Goal: Transaction & Acquisition: Purchase product/service

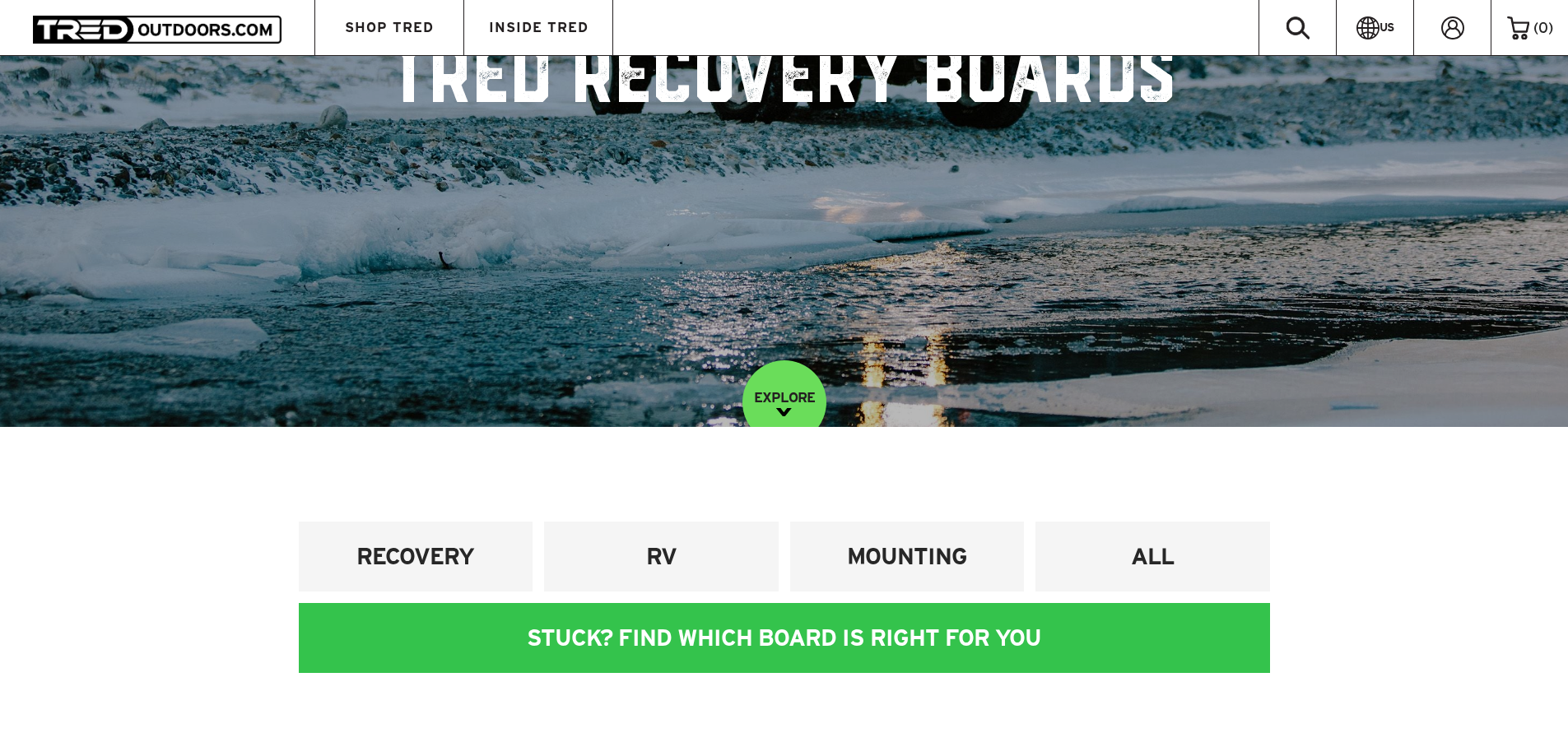
scroll to position [493, 0]
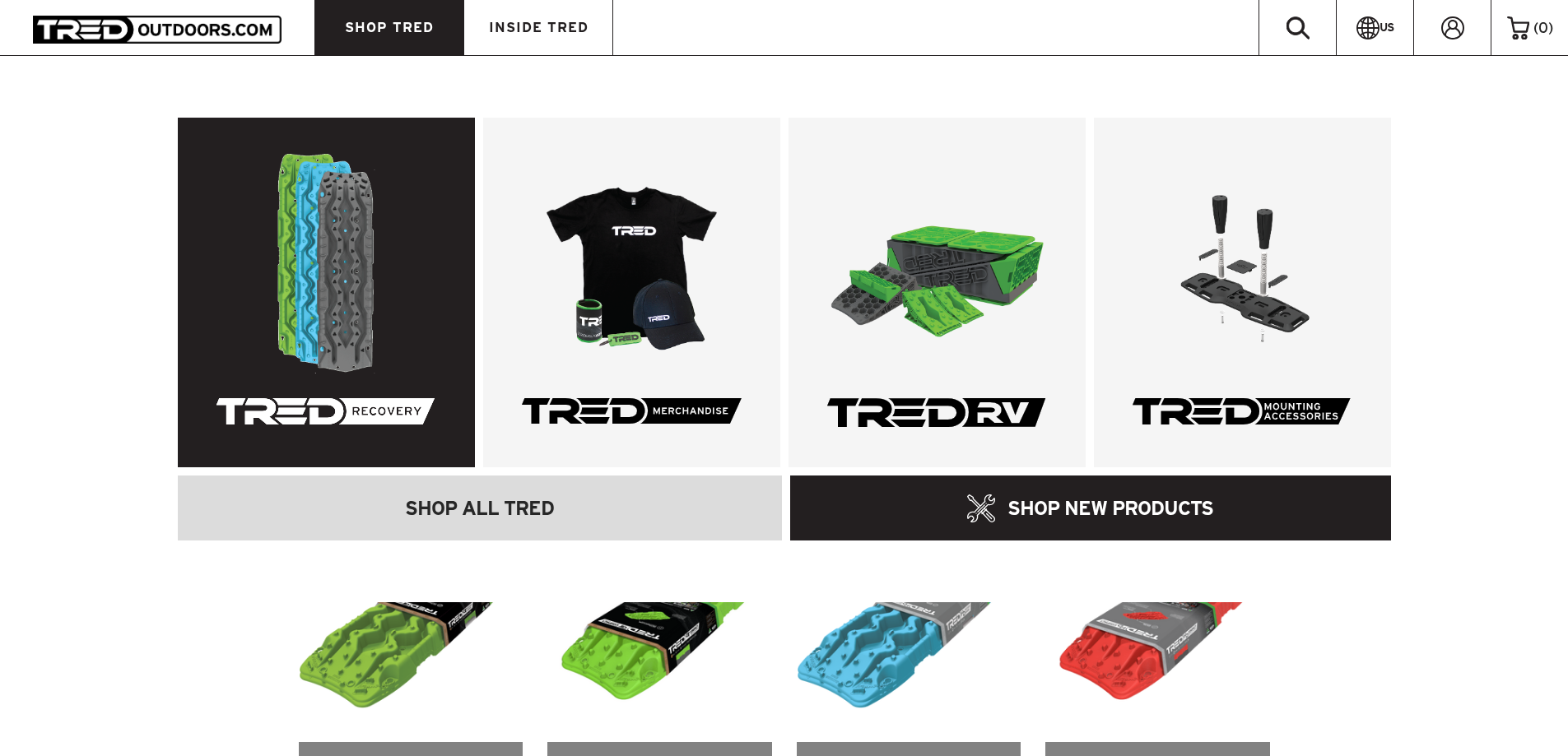
click at [319, 226] on link at bounding box center [326, 292] width 297 height 350
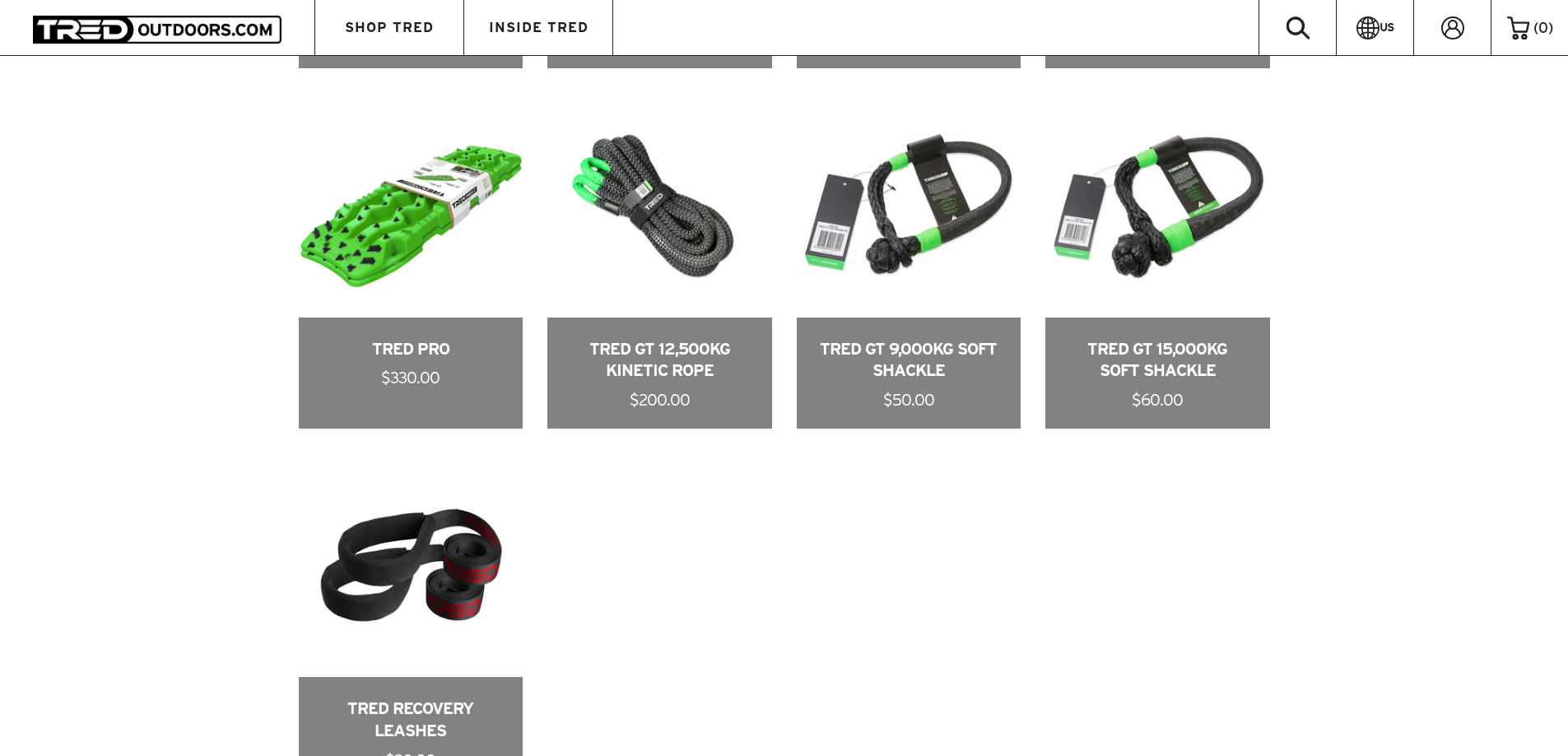
scroll to position [764, 0]
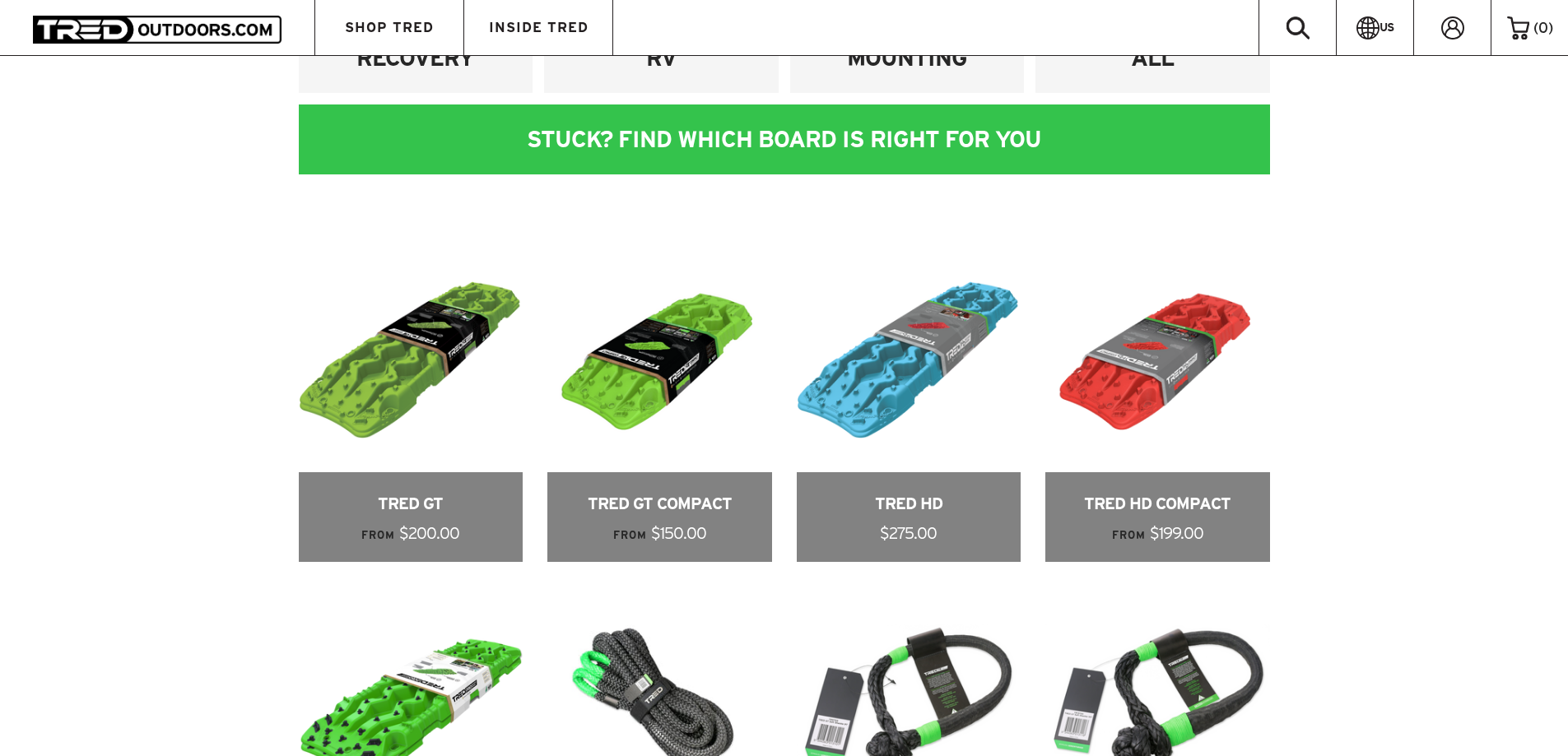
click at [1430, 350] on div "RECOVERY RV [GEOGRAPHIC_DATA] ALL STUCK? FIND WHICH BOARD IS RIGHT FOR YOU Our …" at bounding box center [784, 674] width 1568 height 1491
click at [417, 678] on link at bounding box center [411, 754] width 225 height 335
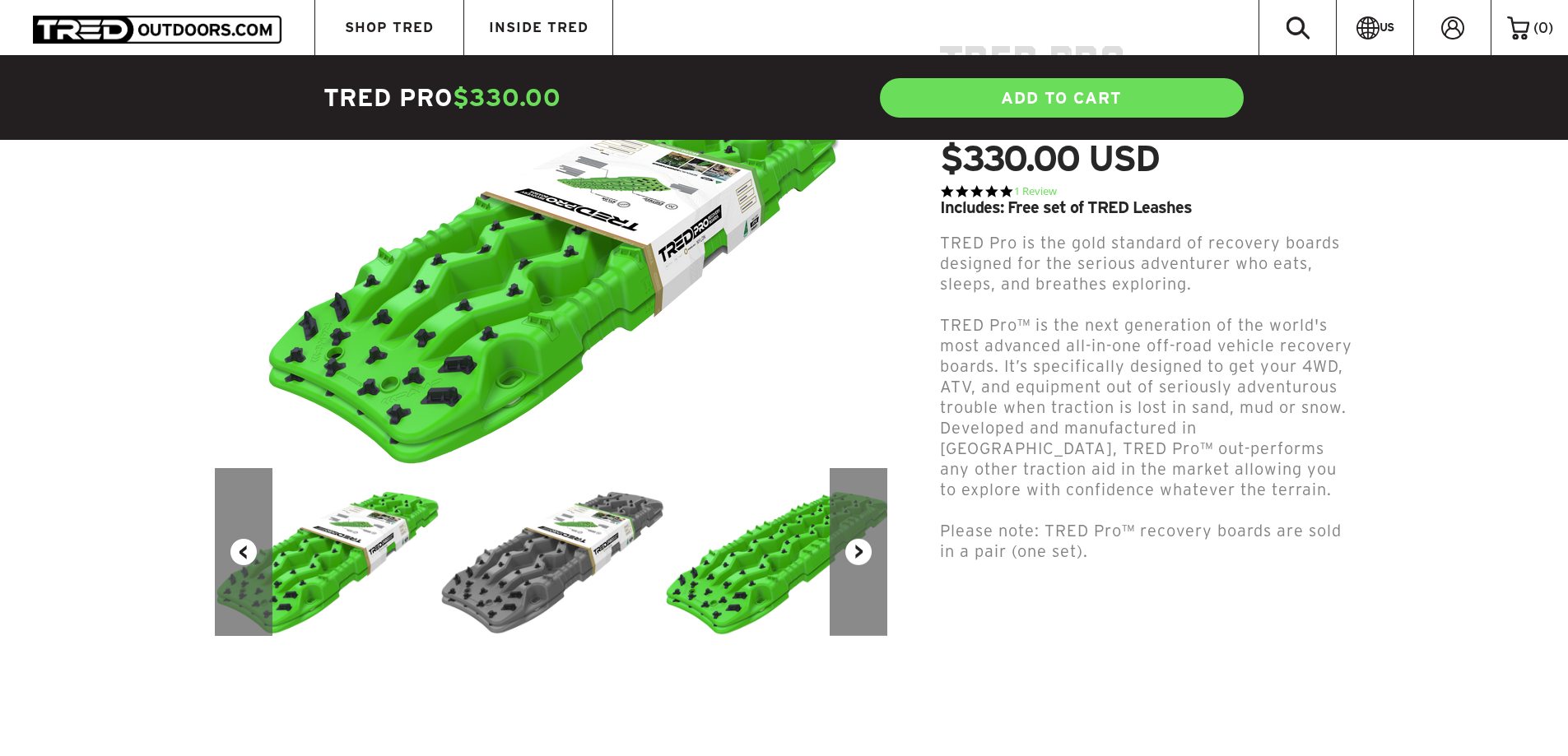
scroll to position [330, 0]
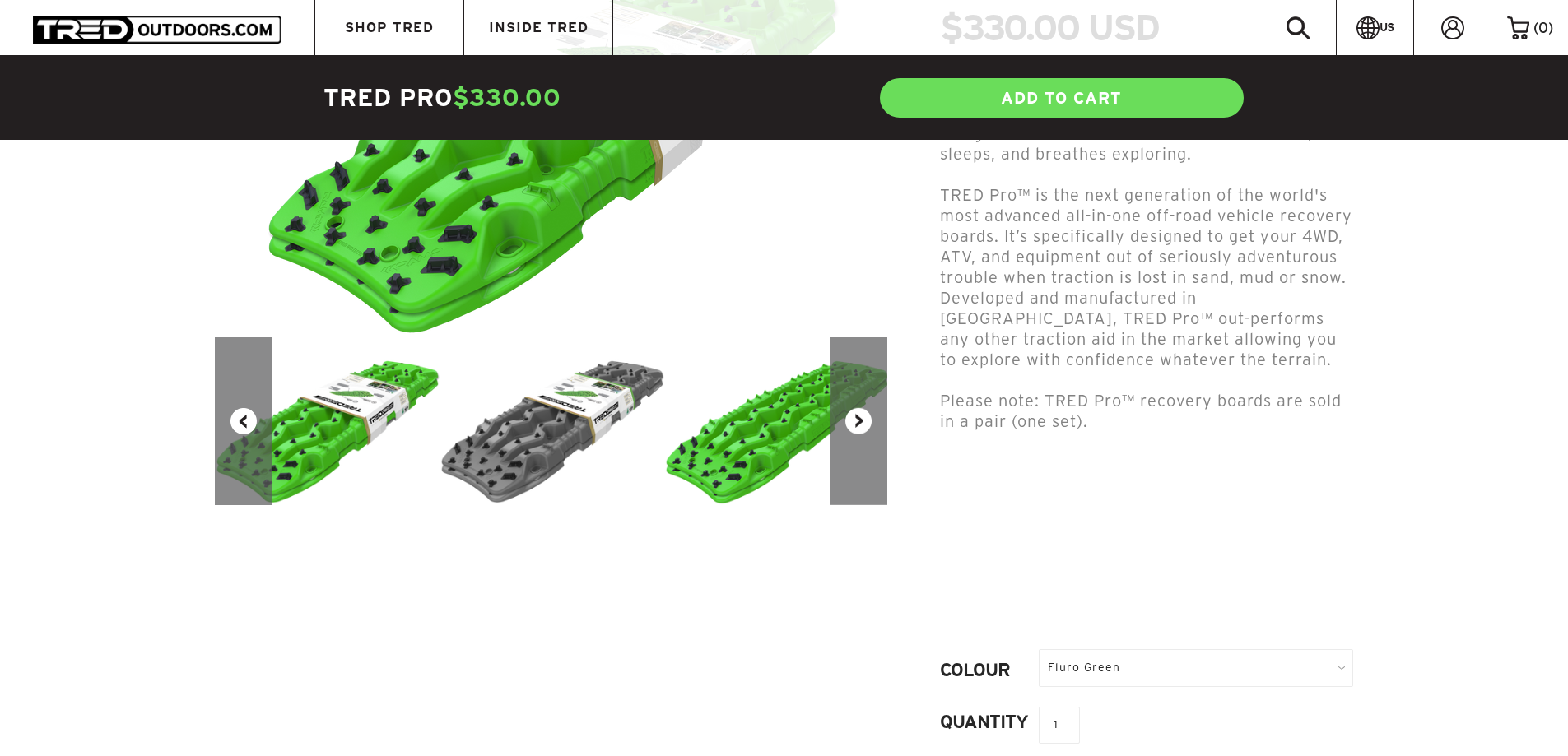
click at [864, 436] on button "Next" at bounding box center [858, 421] width 57 height 168
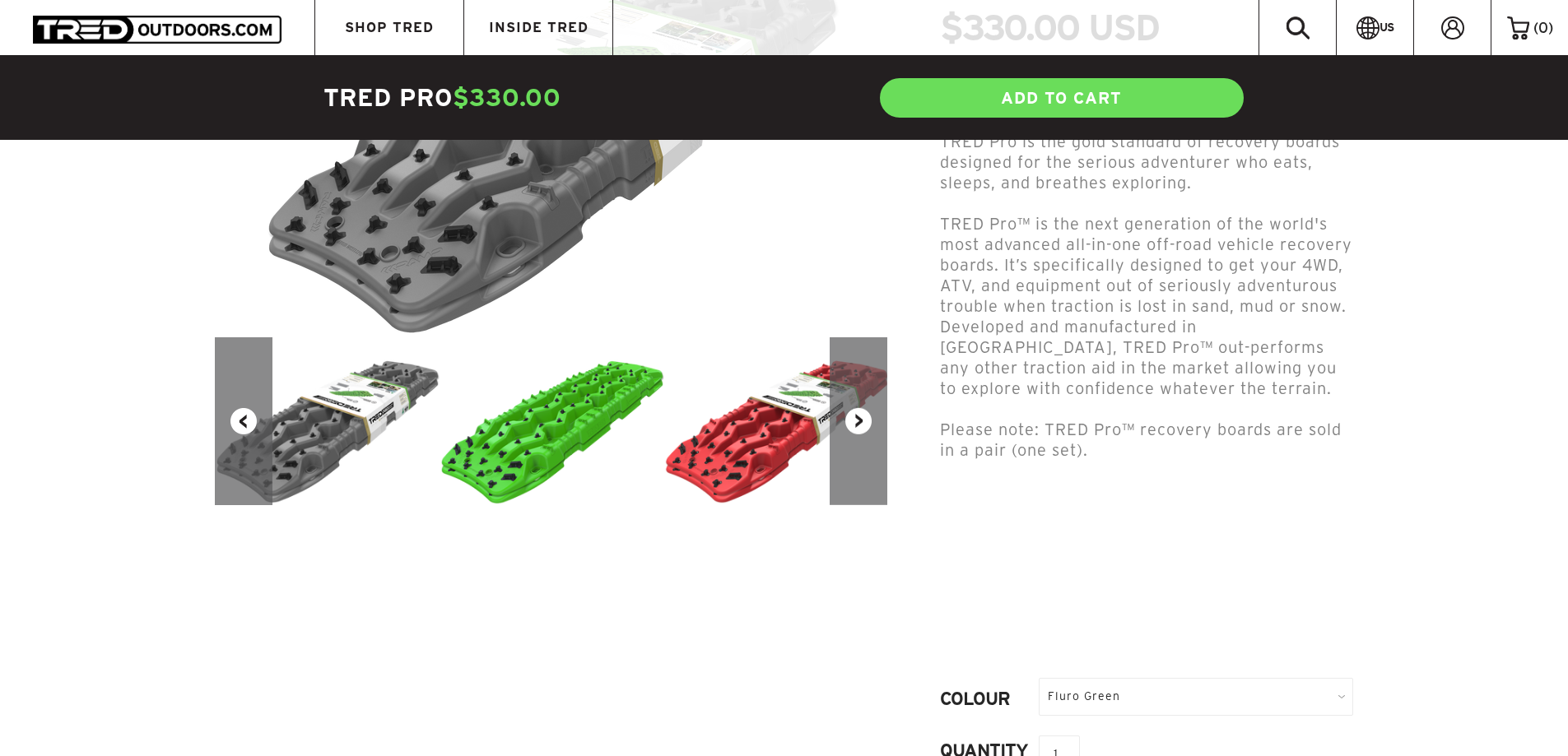
click at [864, 436] on button "Next" at bounding box center [858, 421] width 57 height 168
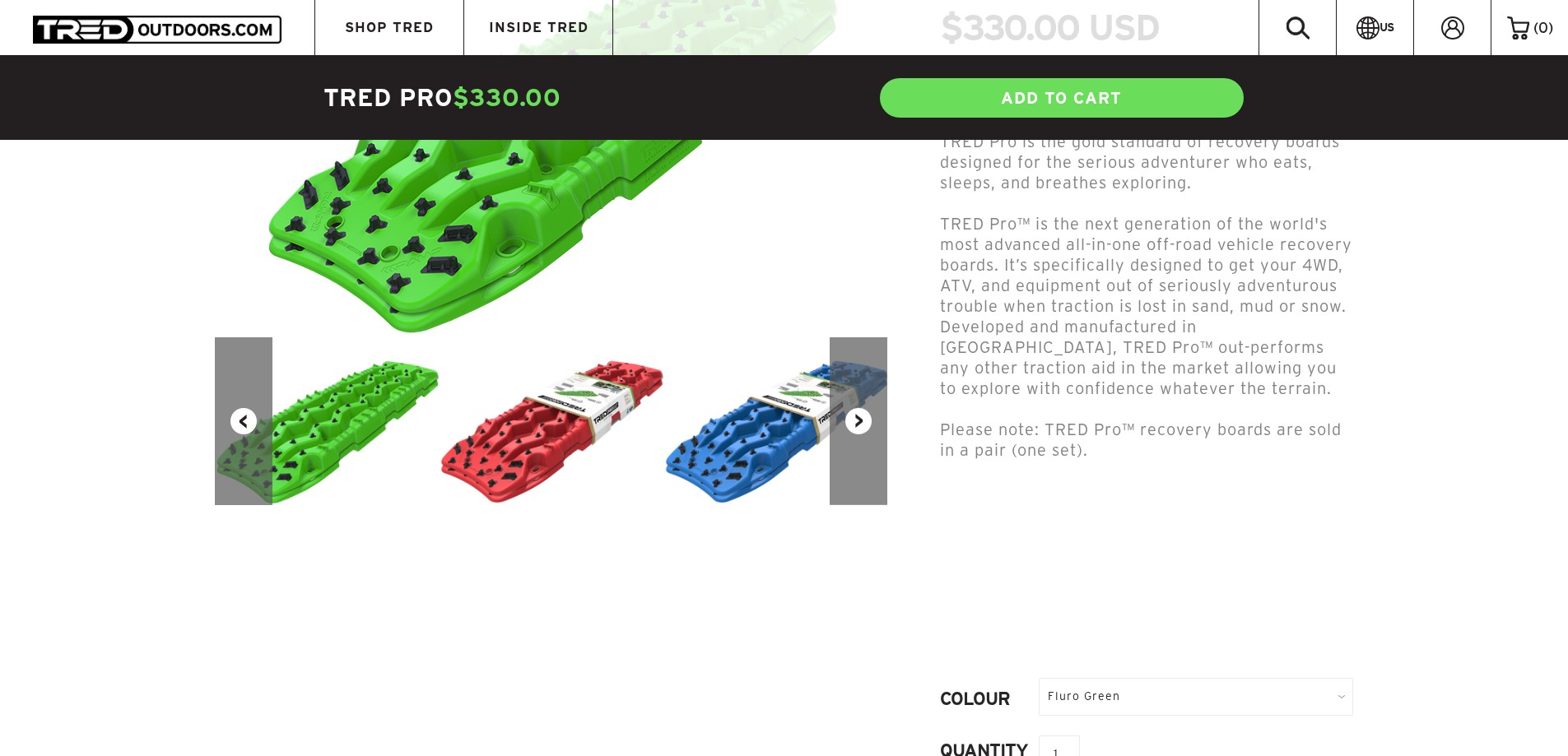
click at [864, 435] on button "Next" at bounding box center [858, 421] width 57 height 168
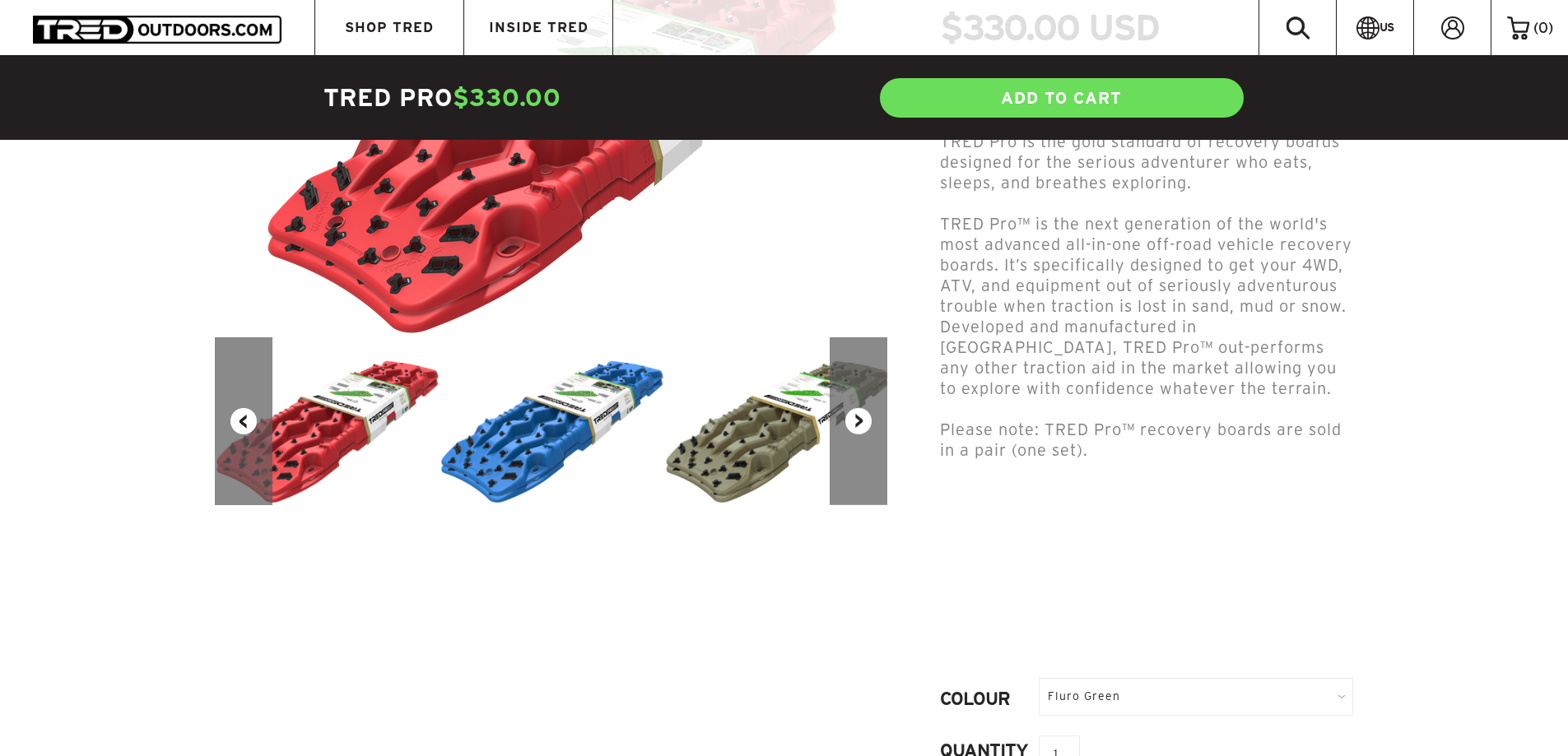
click at [864, 435] on button "Next" at bounding box center [858, 421] width 57 height 168
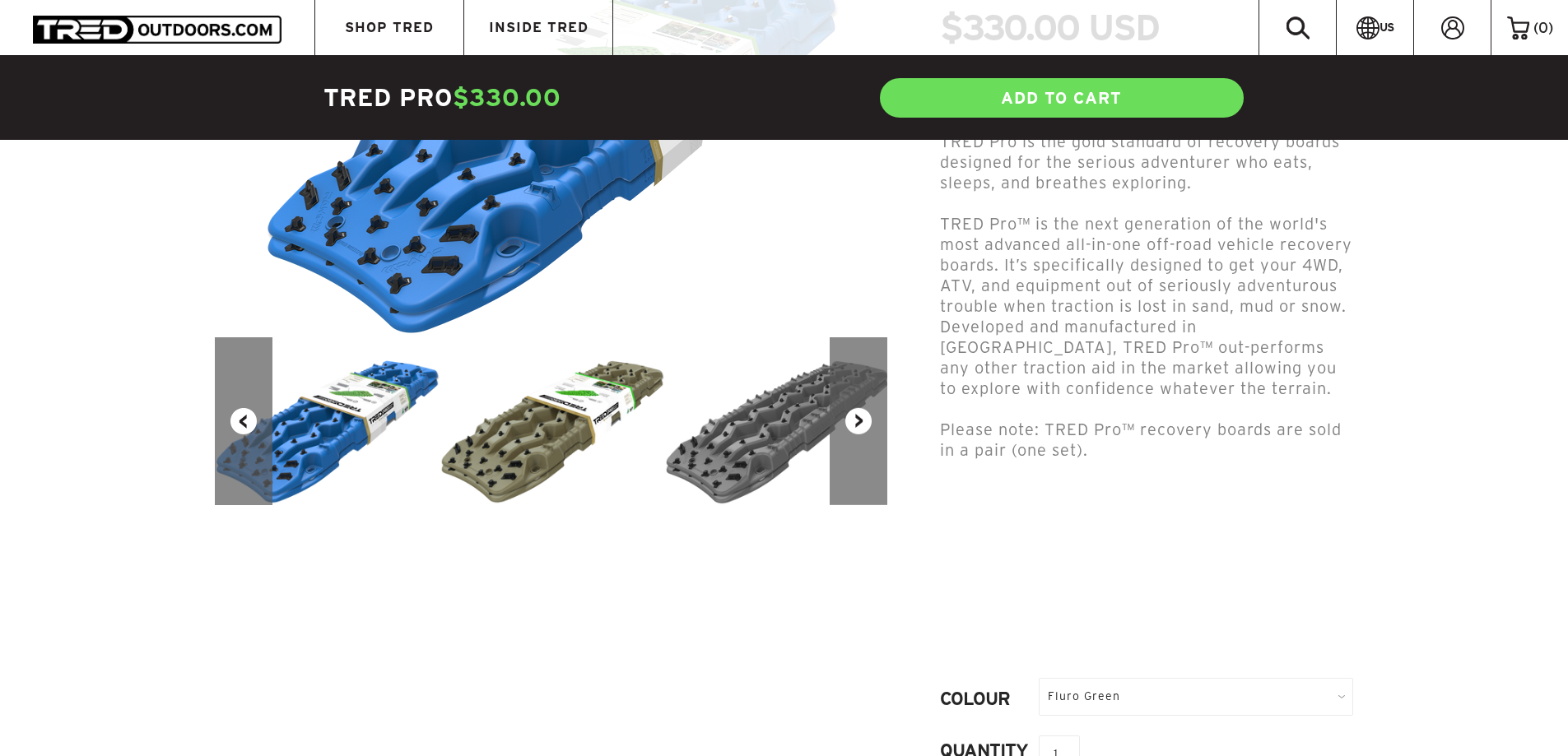
click at [864, 435] on button "Next" at bounding box center [858, 421] width 57 height 168
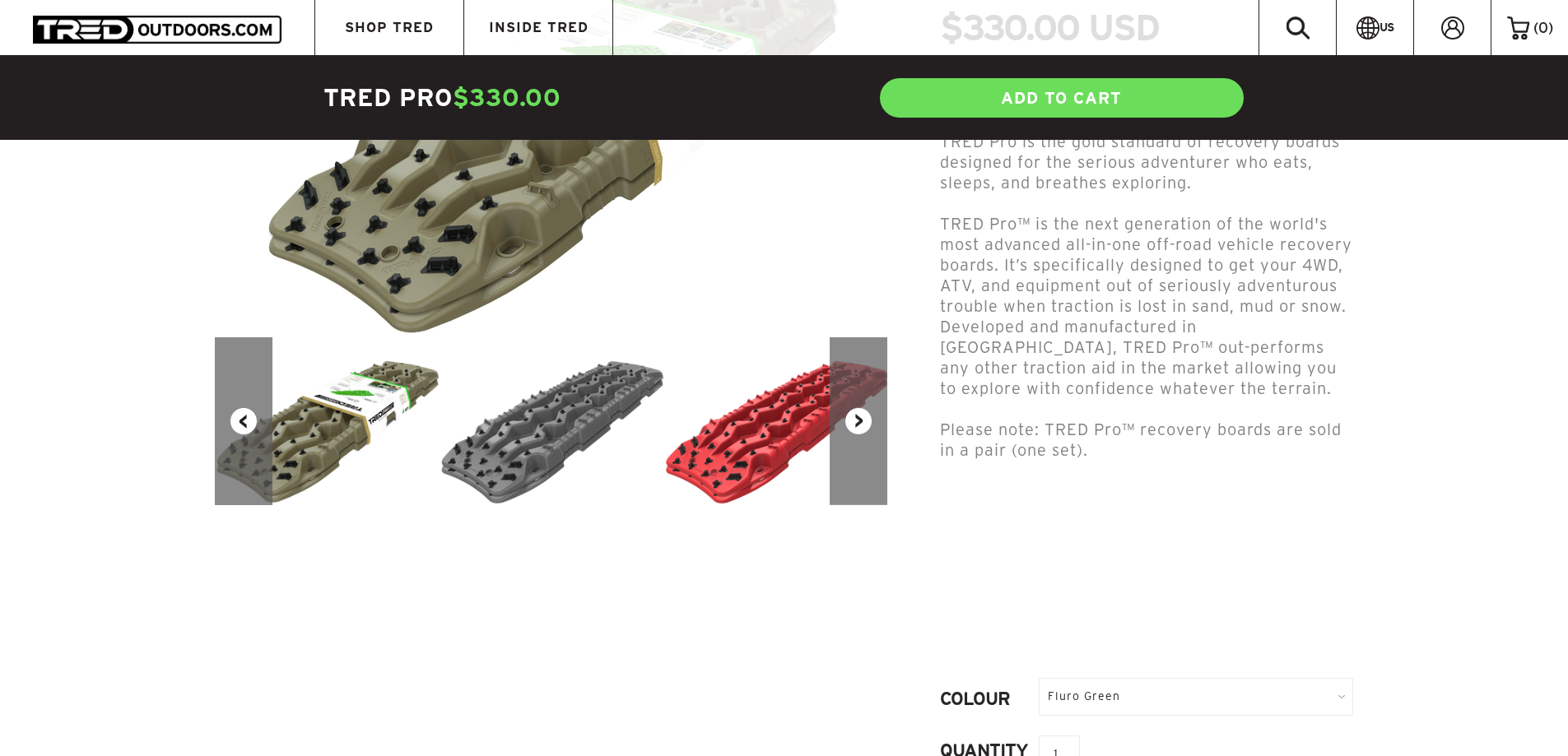
click at [864, 435] on button "Next" at bounding box center [858, 421] width 57 height 168
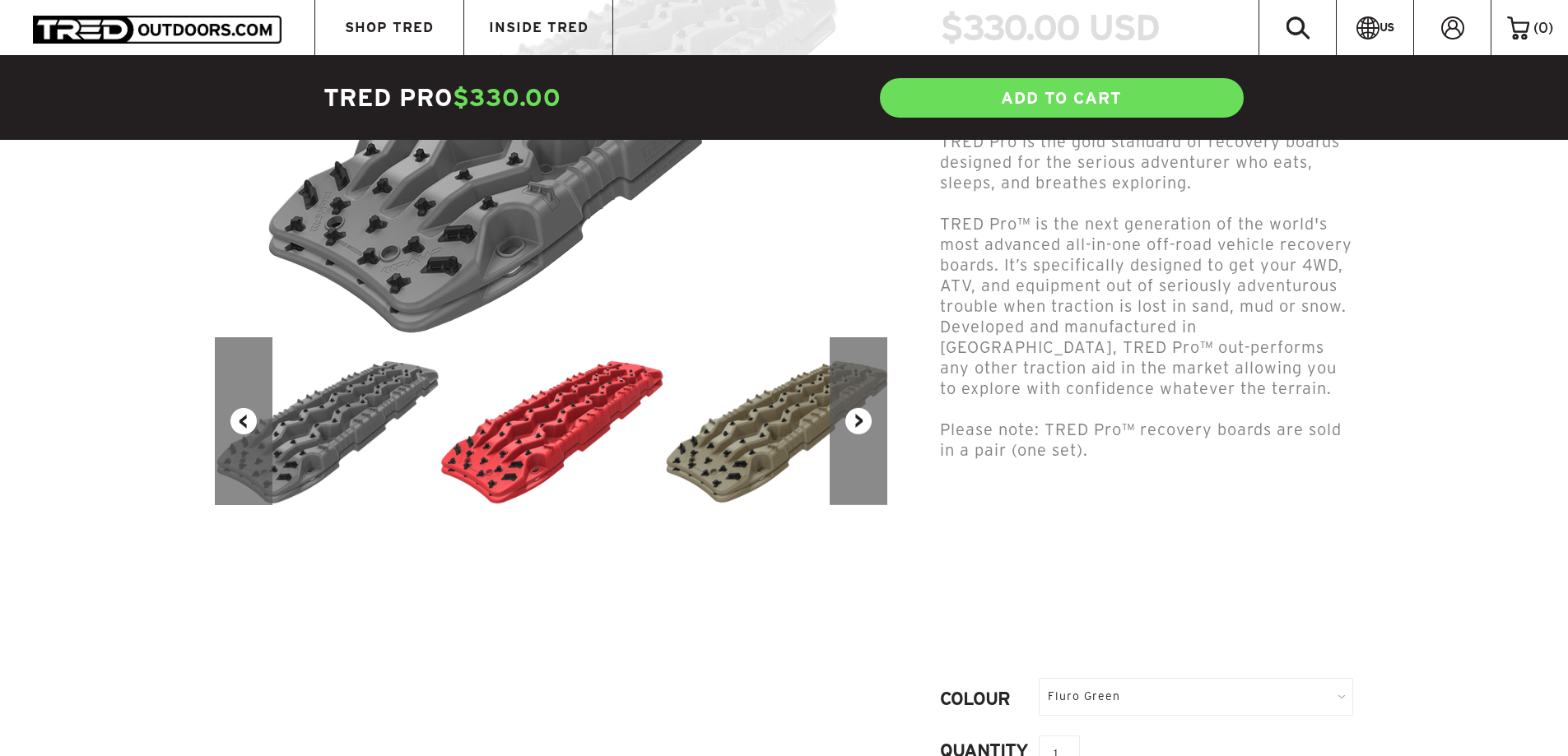
click at [864, 435] on button "Next" at bounding box center [858, 421] width 57 height 168
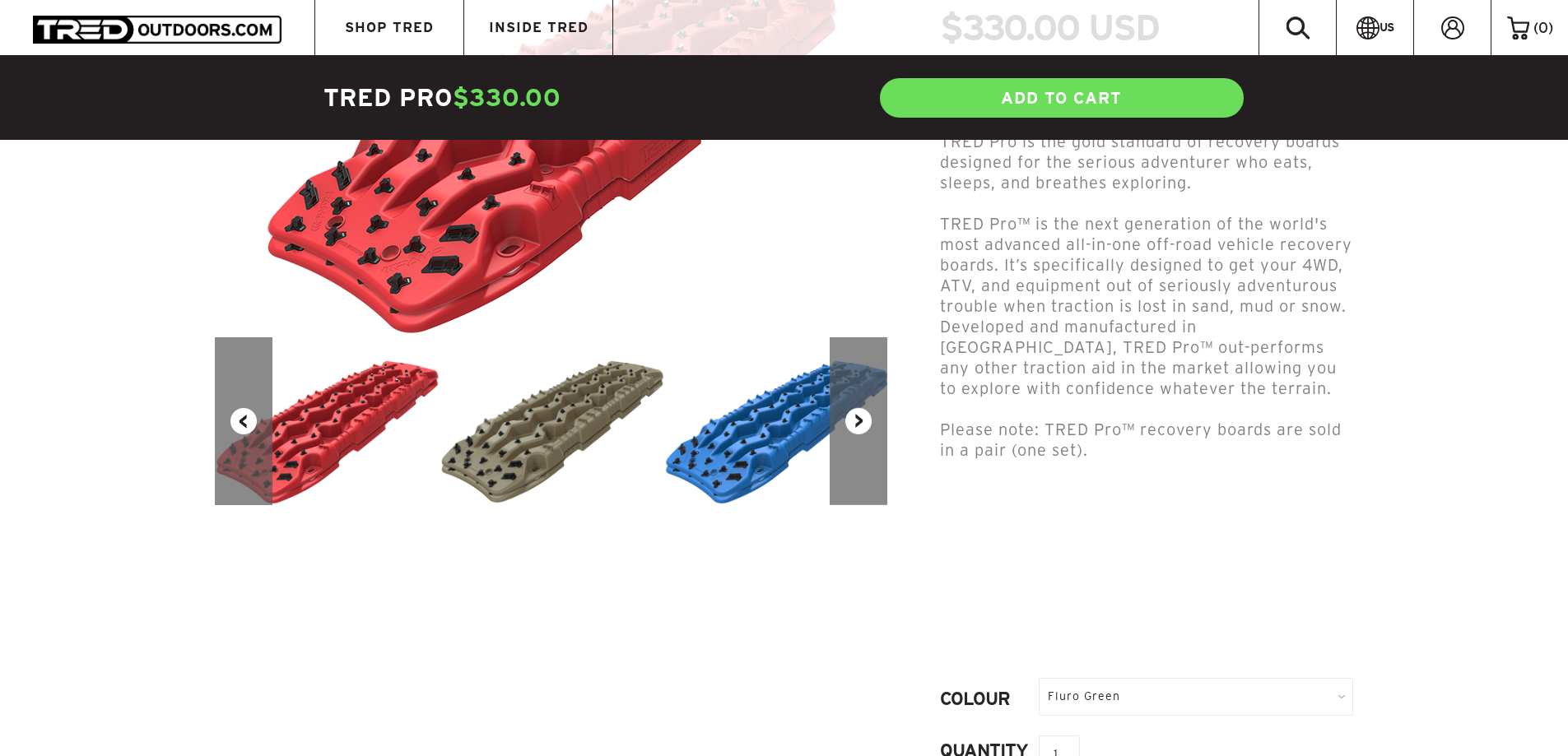
click at [864, 435] on button "Next" at bounding box center [858, 421] width 57 height 168
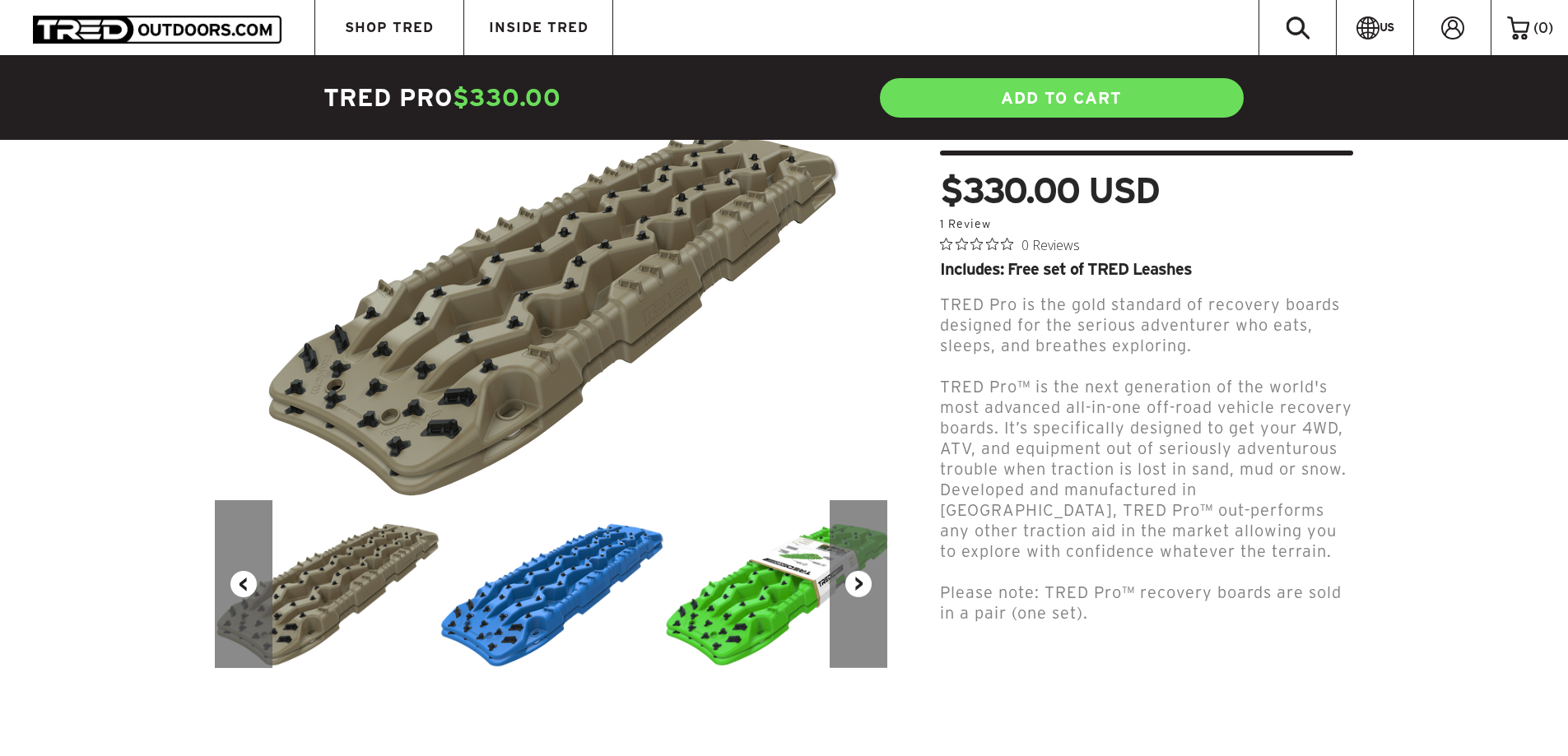
scroll to position [165, 0]
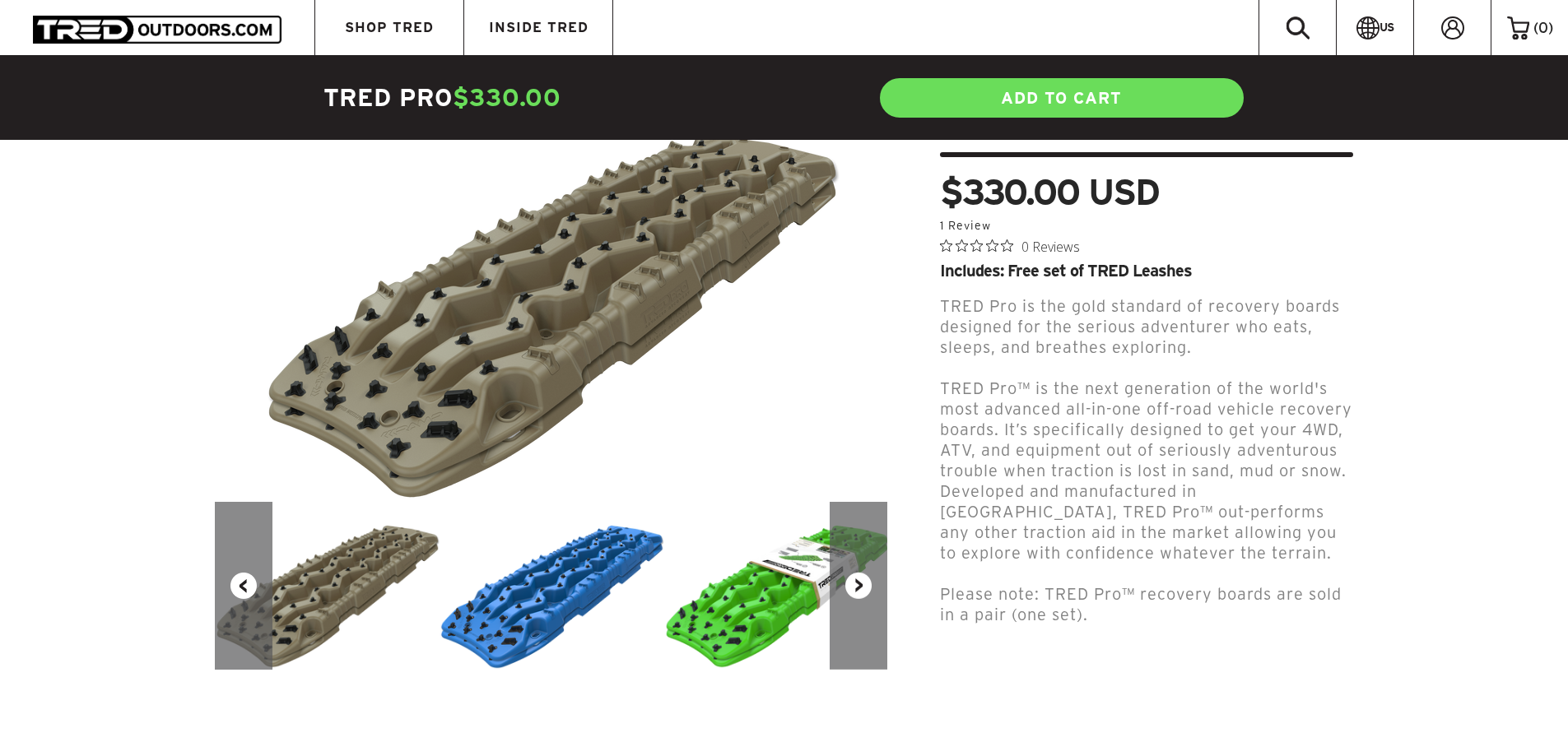
click at [870, 561] on button "Next" at bounding box center [858, 585] width 57 height 168
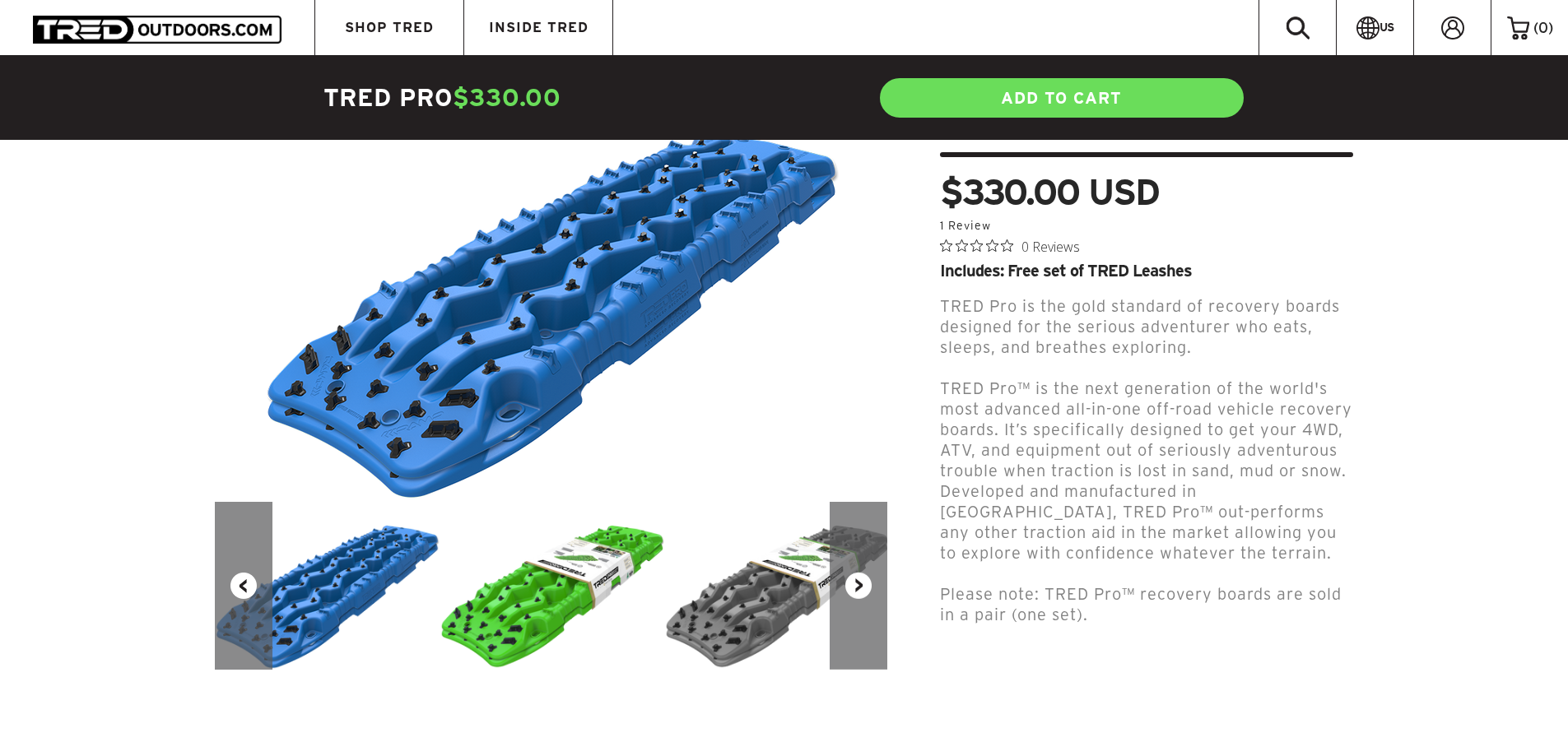
click at [870, 561] on button "Next" at bounding box center [858, 585] width 57 height 168
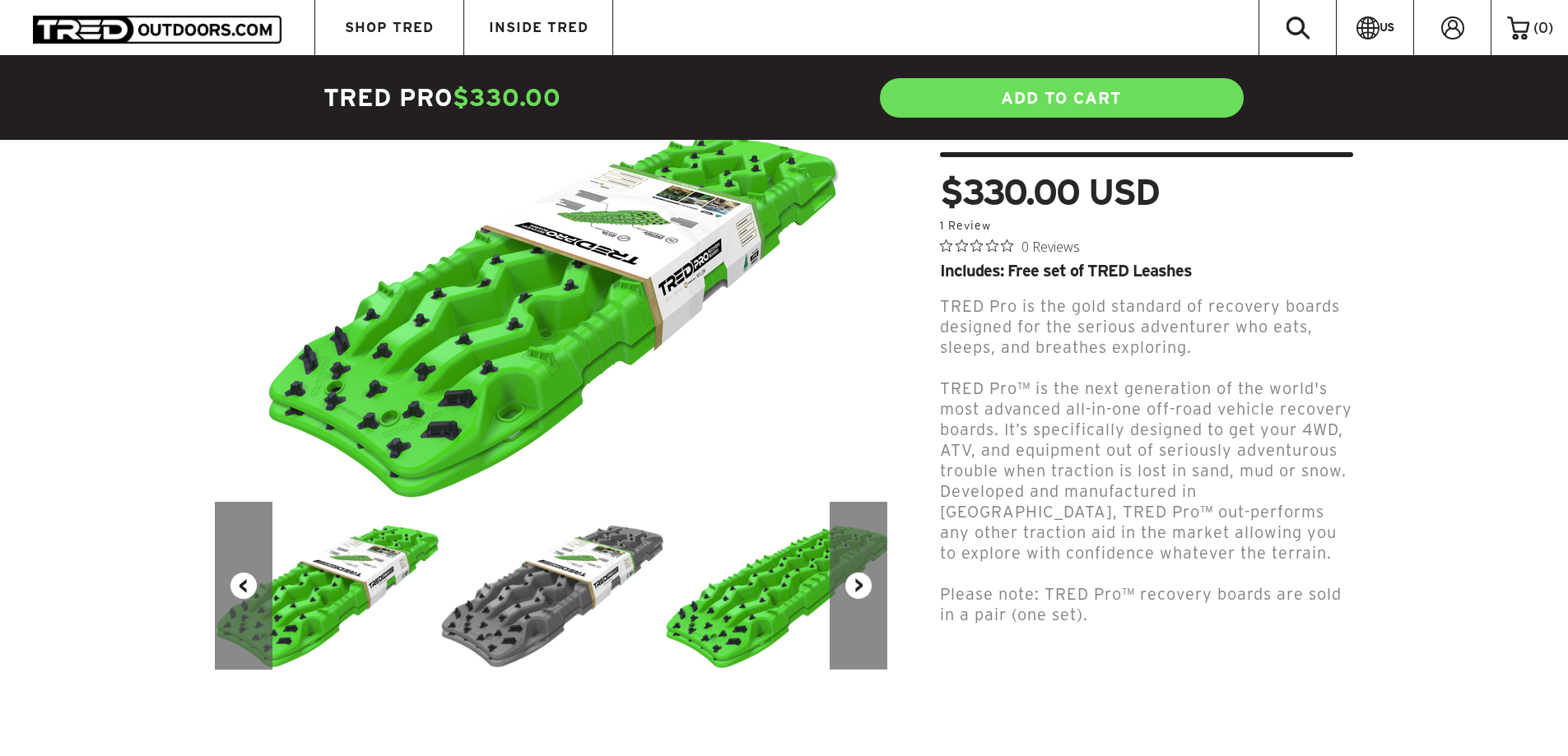
click at [870, 561] on button "Next" at bounding box center [858, 585] width 57 height 168
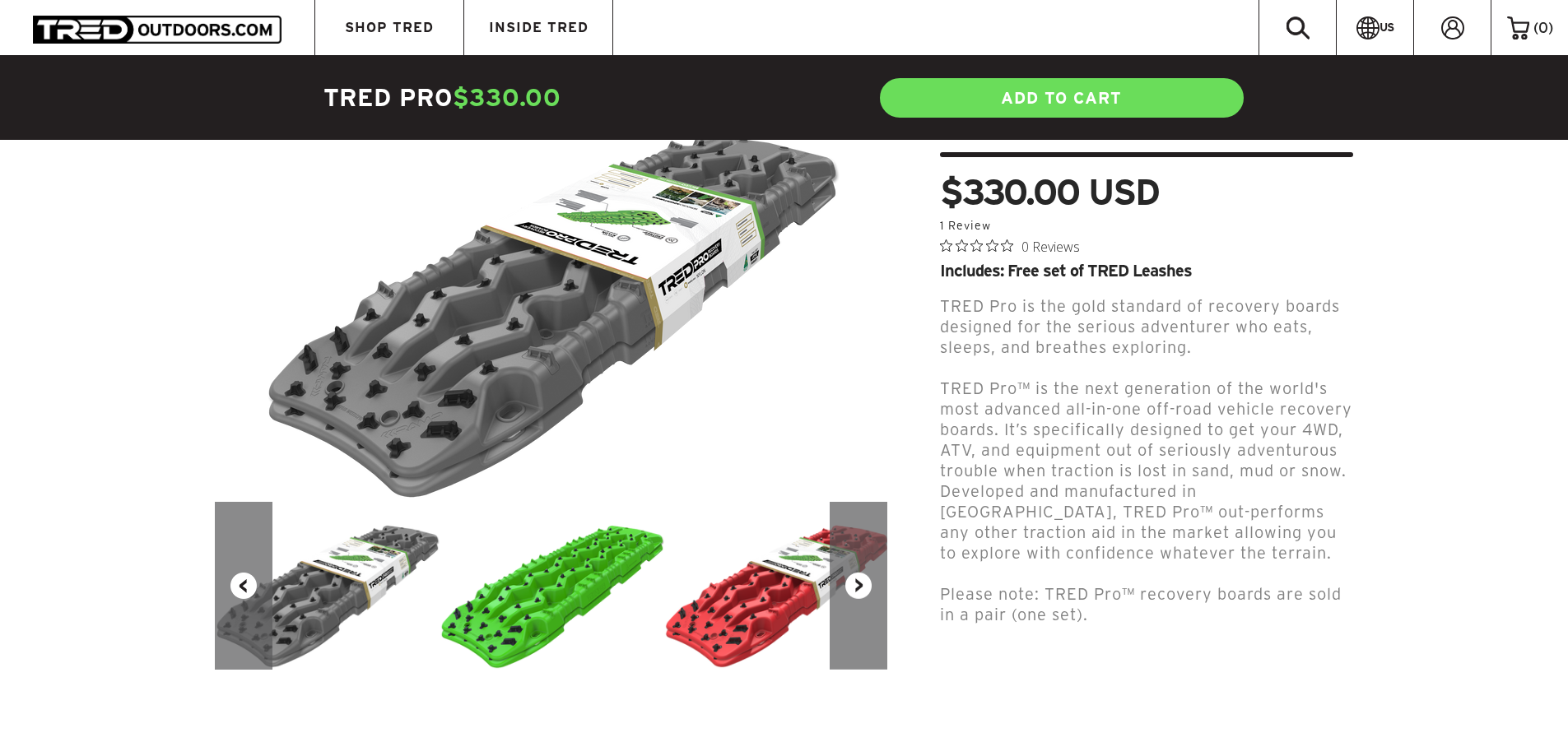
click at [870, 561] on button "Next" at bounding box center [858, 585] width 57 height 168
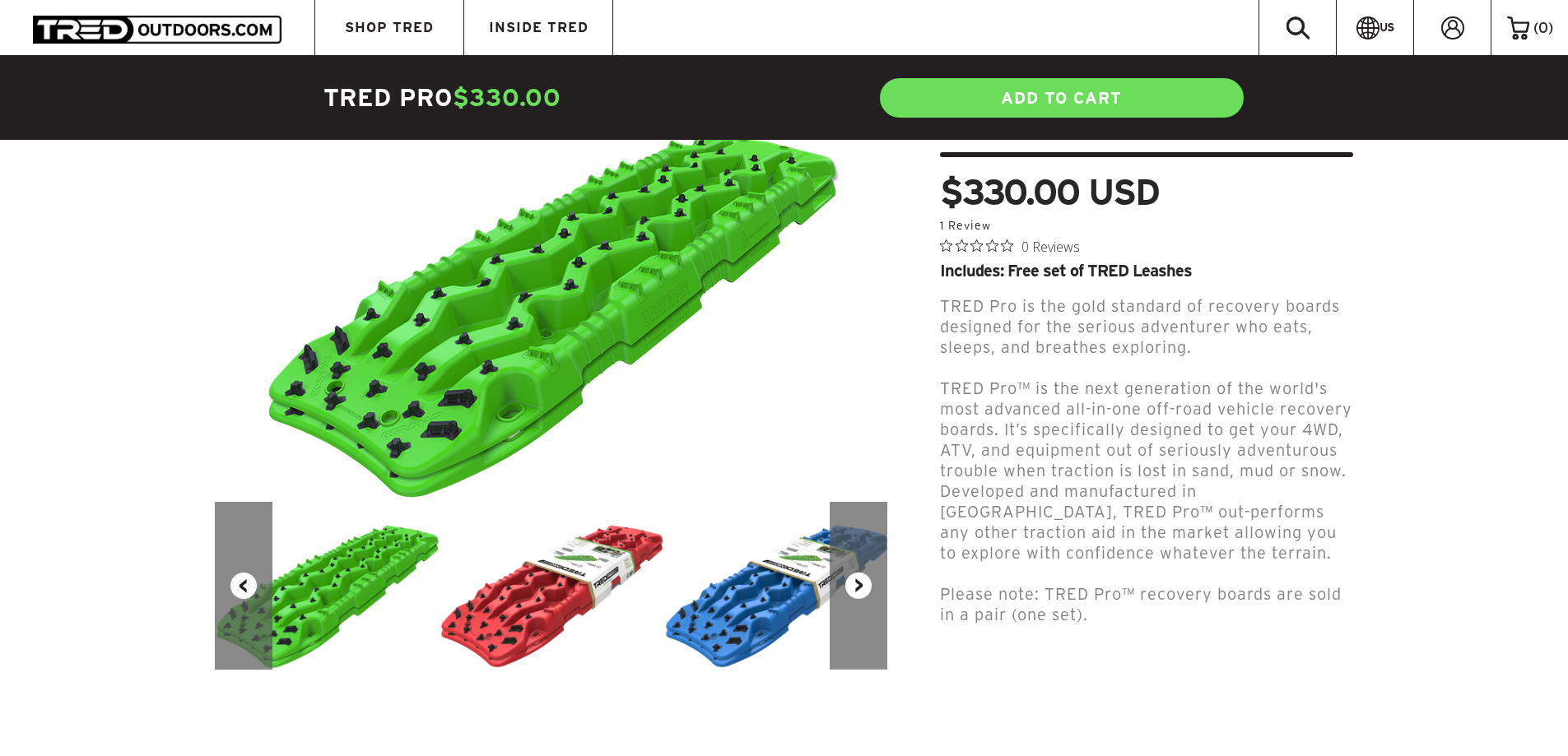
click at [870, 561] on button "Next" at bounding box center [858, 585] width 57 height 168
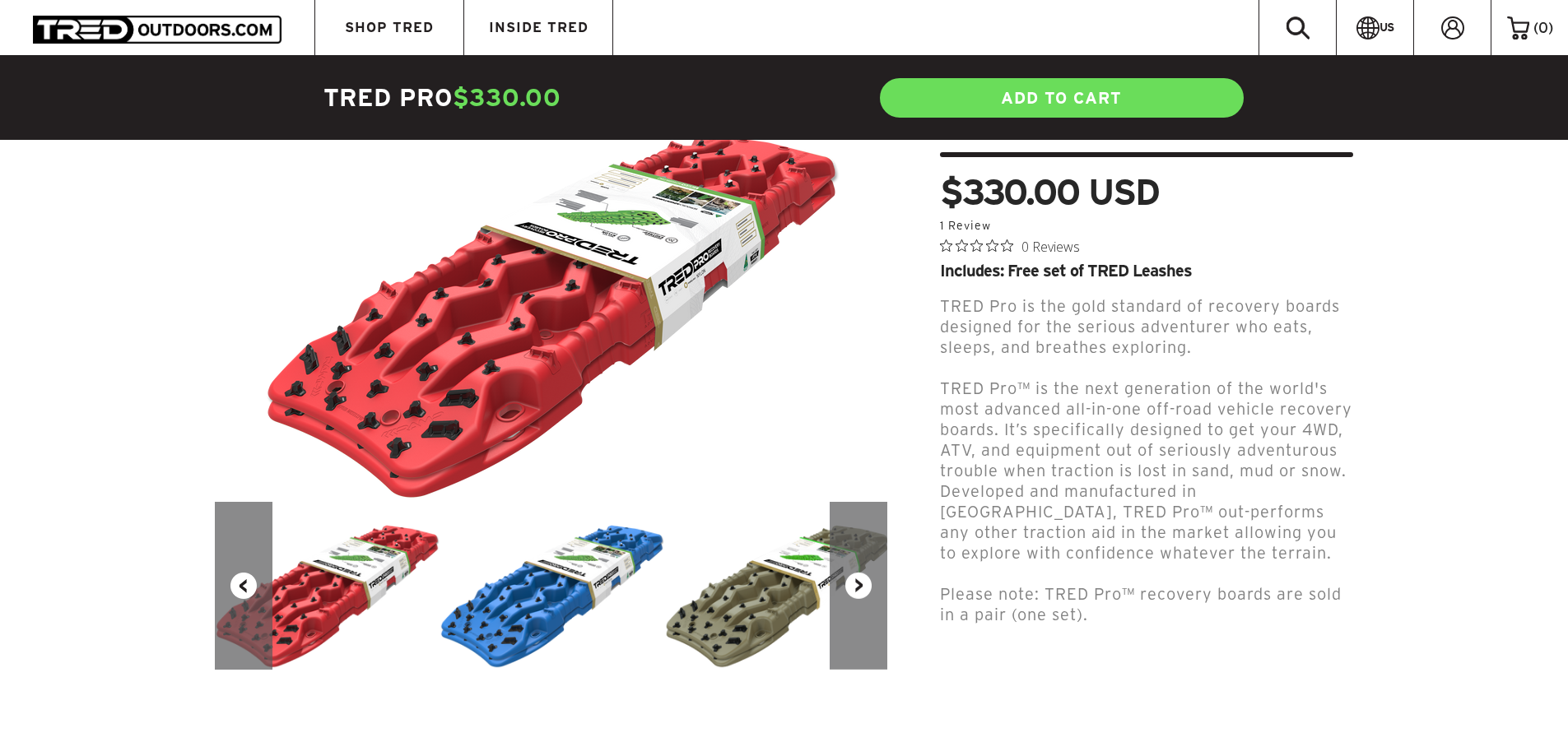
click at [869, 563] on button "Next" at bounding box center [858, 585] width 57 height 168
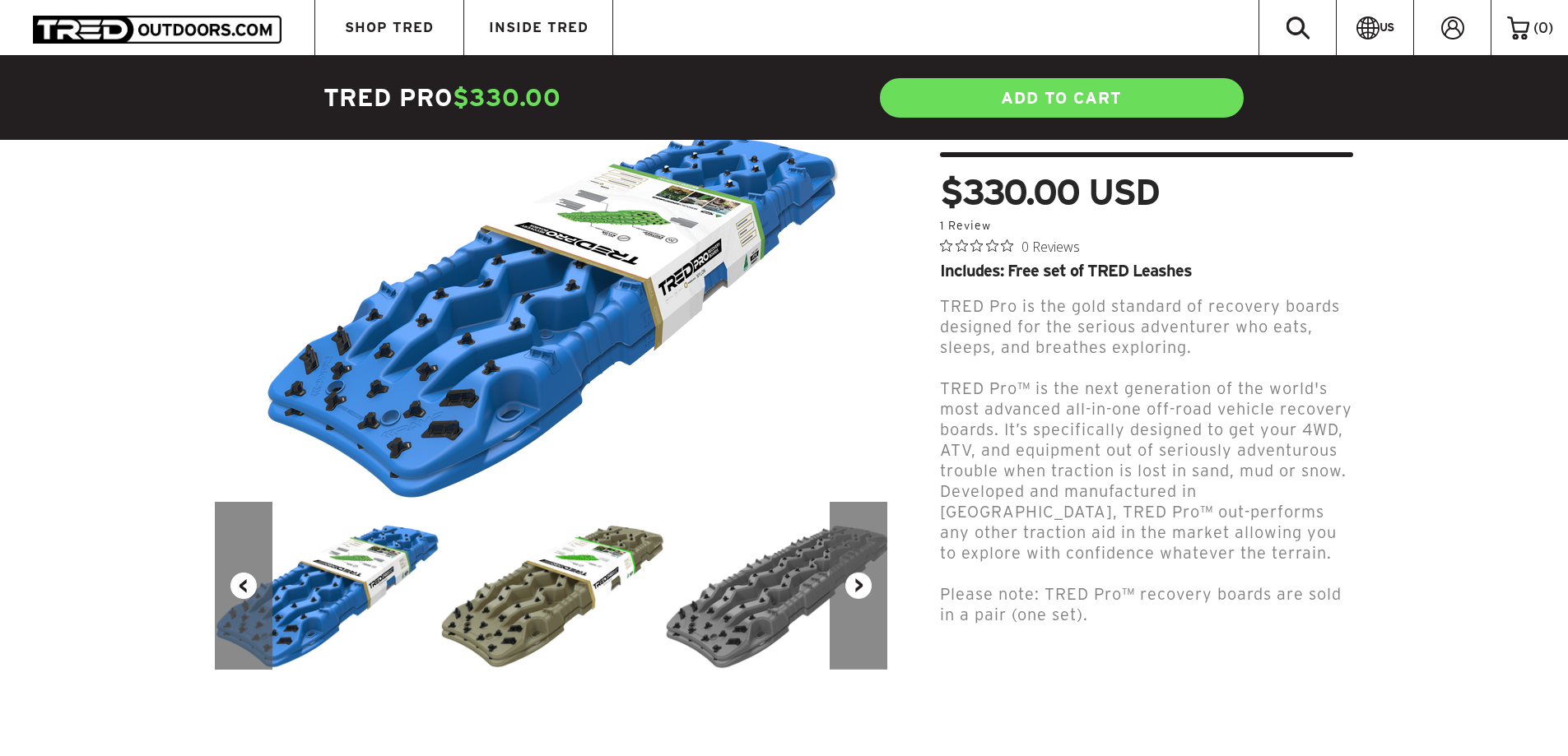
click at [869, 563] on button "Next" at bounding box center [858, 585] width 57 height 168
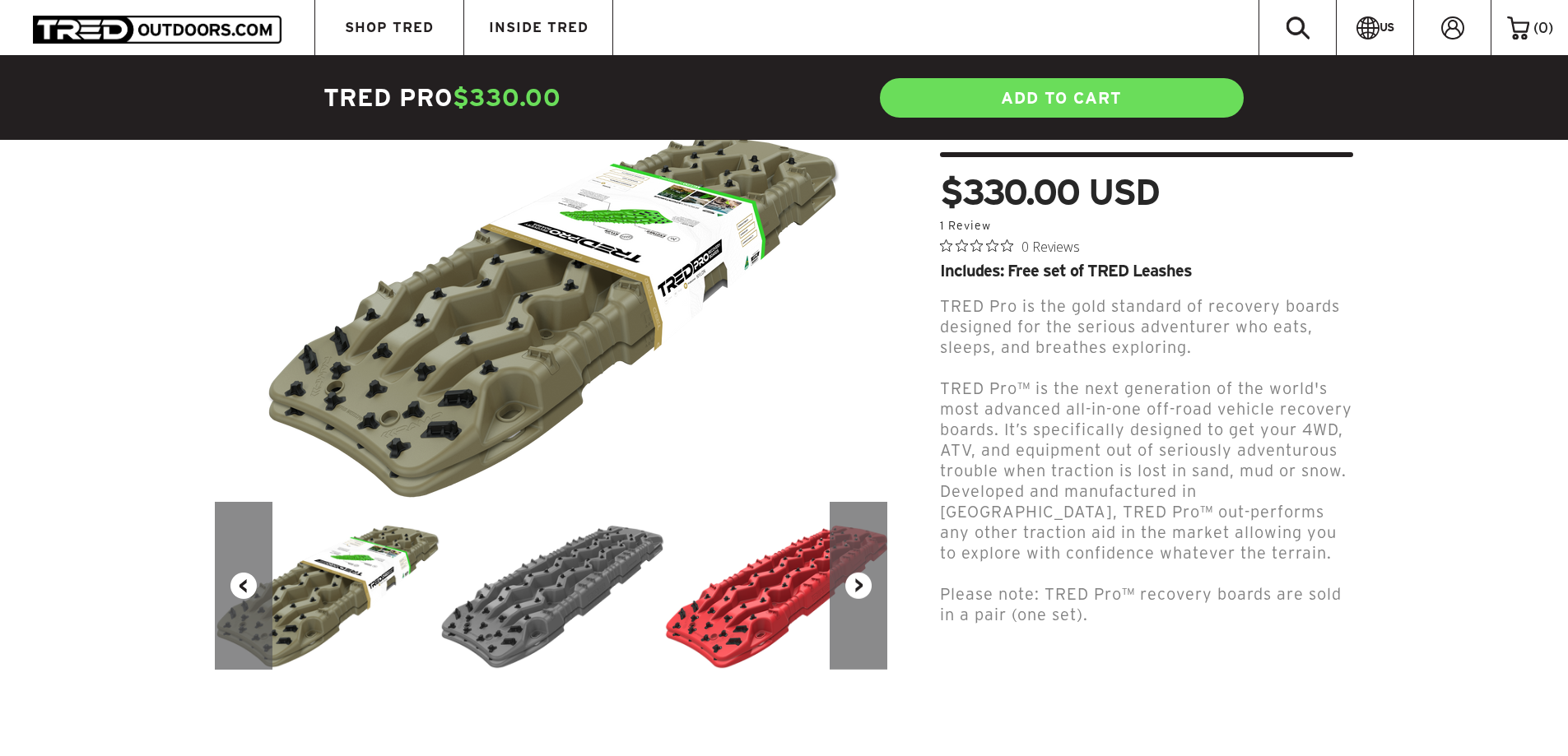
click at [869, 563] on button "Next" at bounding box center [858, 585] width 57 height 168
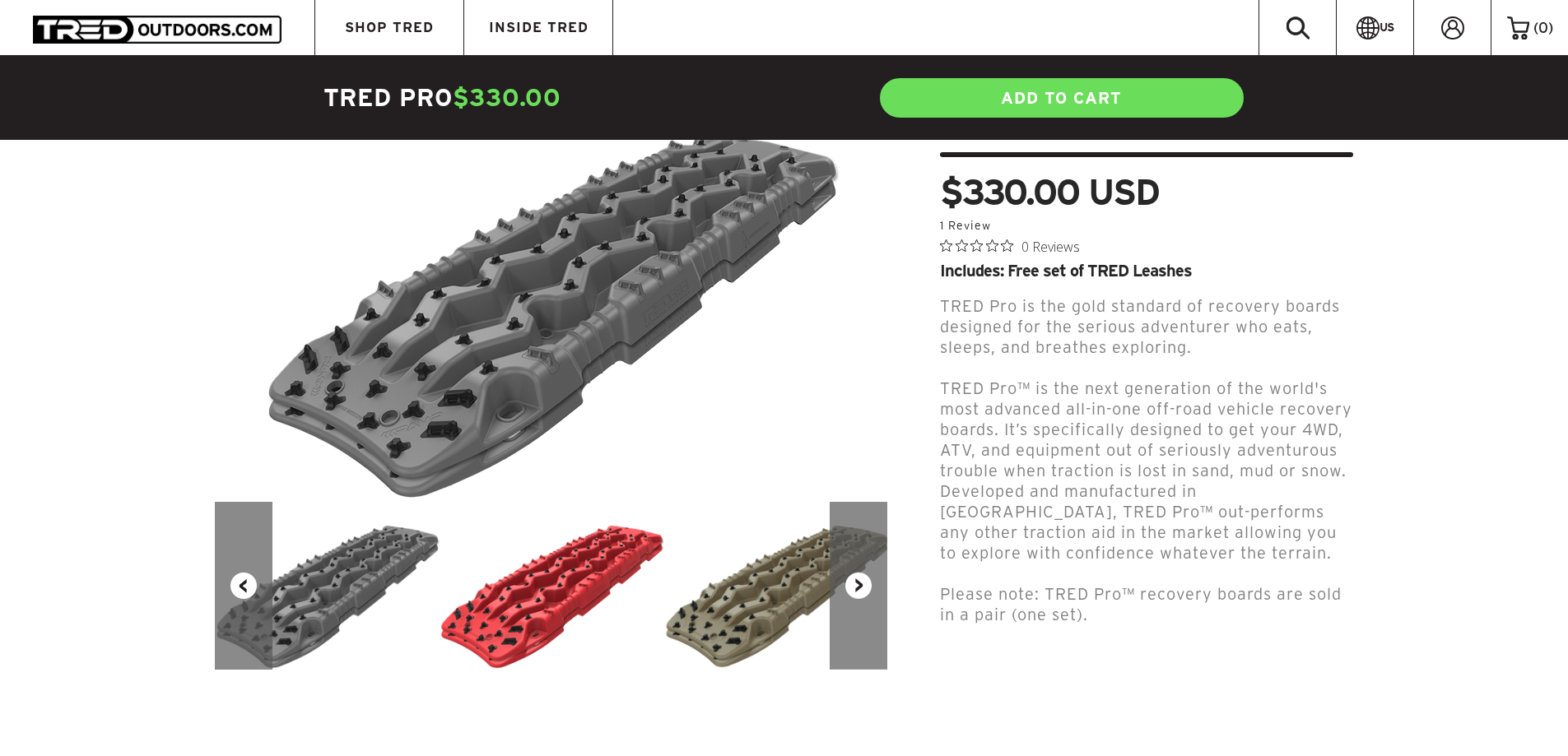
click at [870, 564] on button "Next" at bounding box center [858, 585] width 57 height 168
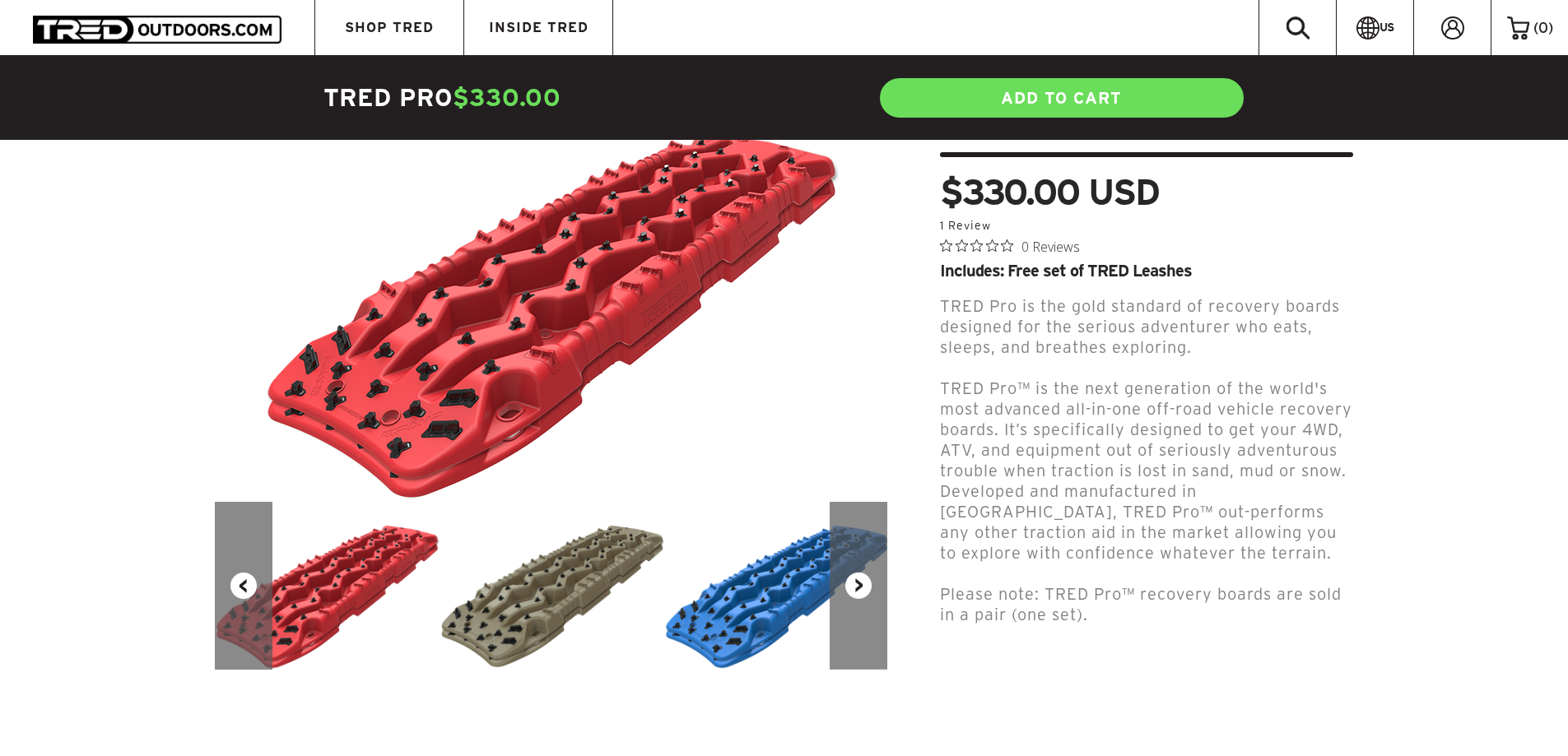
click at [870, 564] on button "Next" at bounding box center [858, 585] width 57 height 168
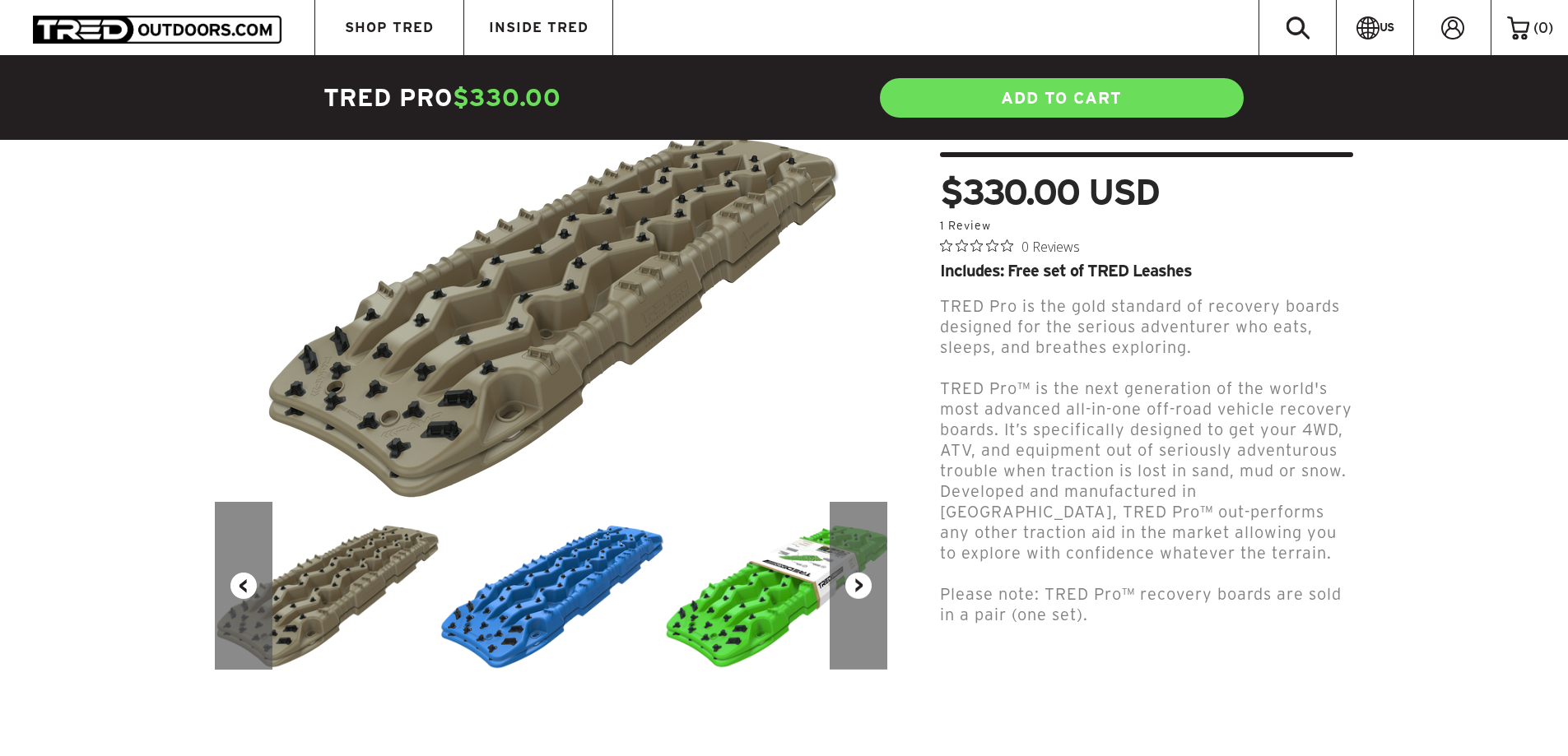
click at [870, 564] on button "Next" at bounding box center [858, 585] width 57 height 168
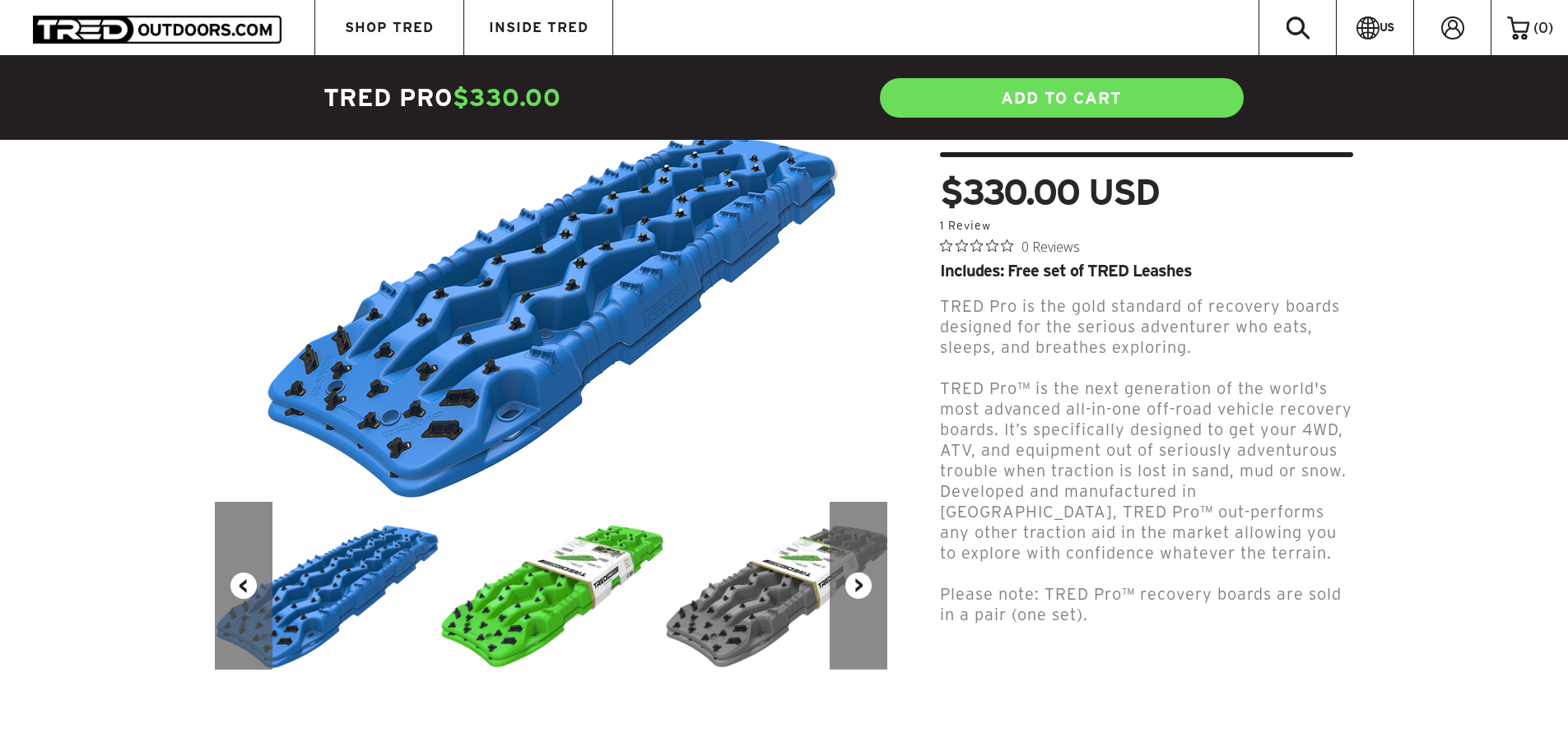
click at [870, 564] on button "Next" at bounding box center [858, 585] width 57 height 168
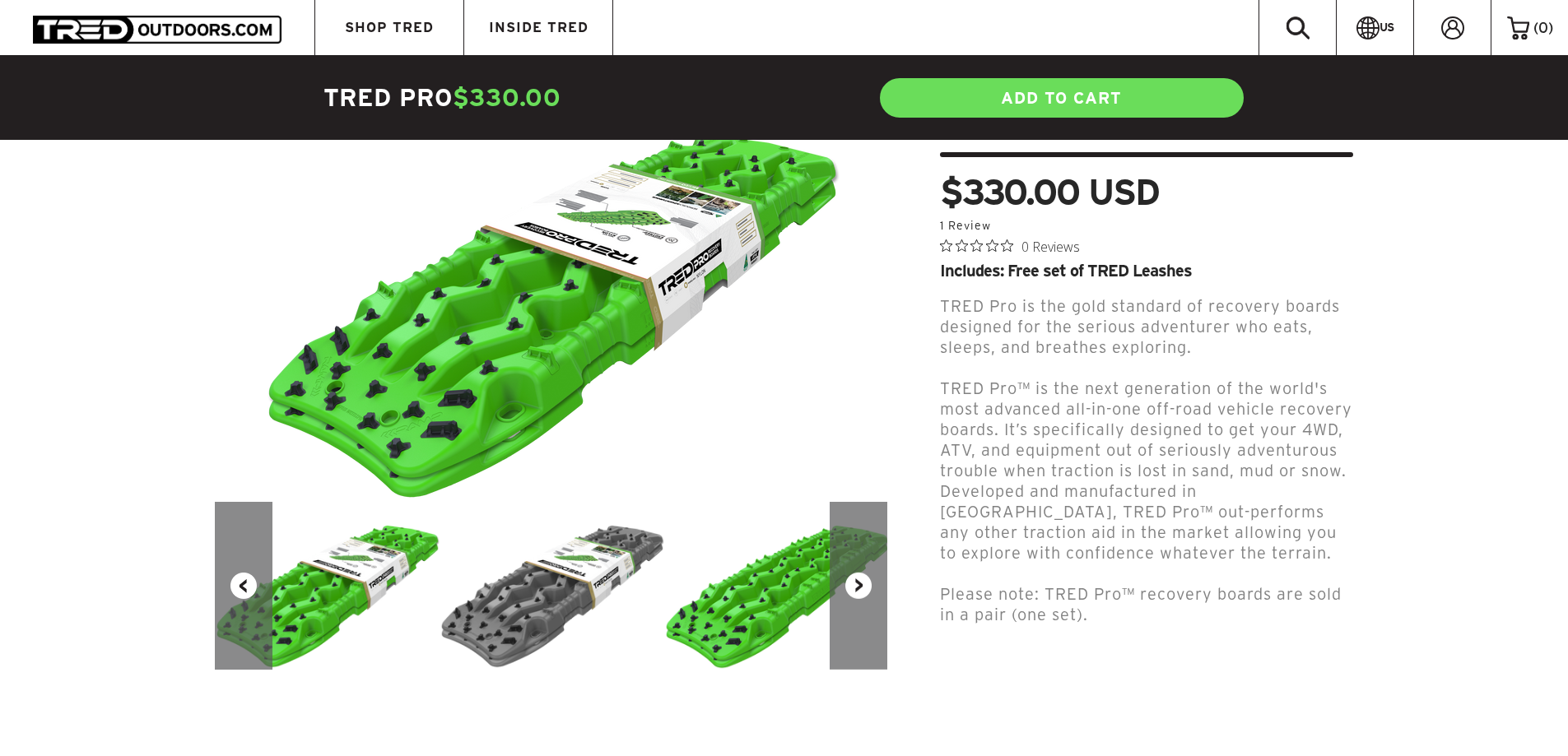
click at [870, 564] on button "Next" at bounding box center [858, 585] width 57 height 168
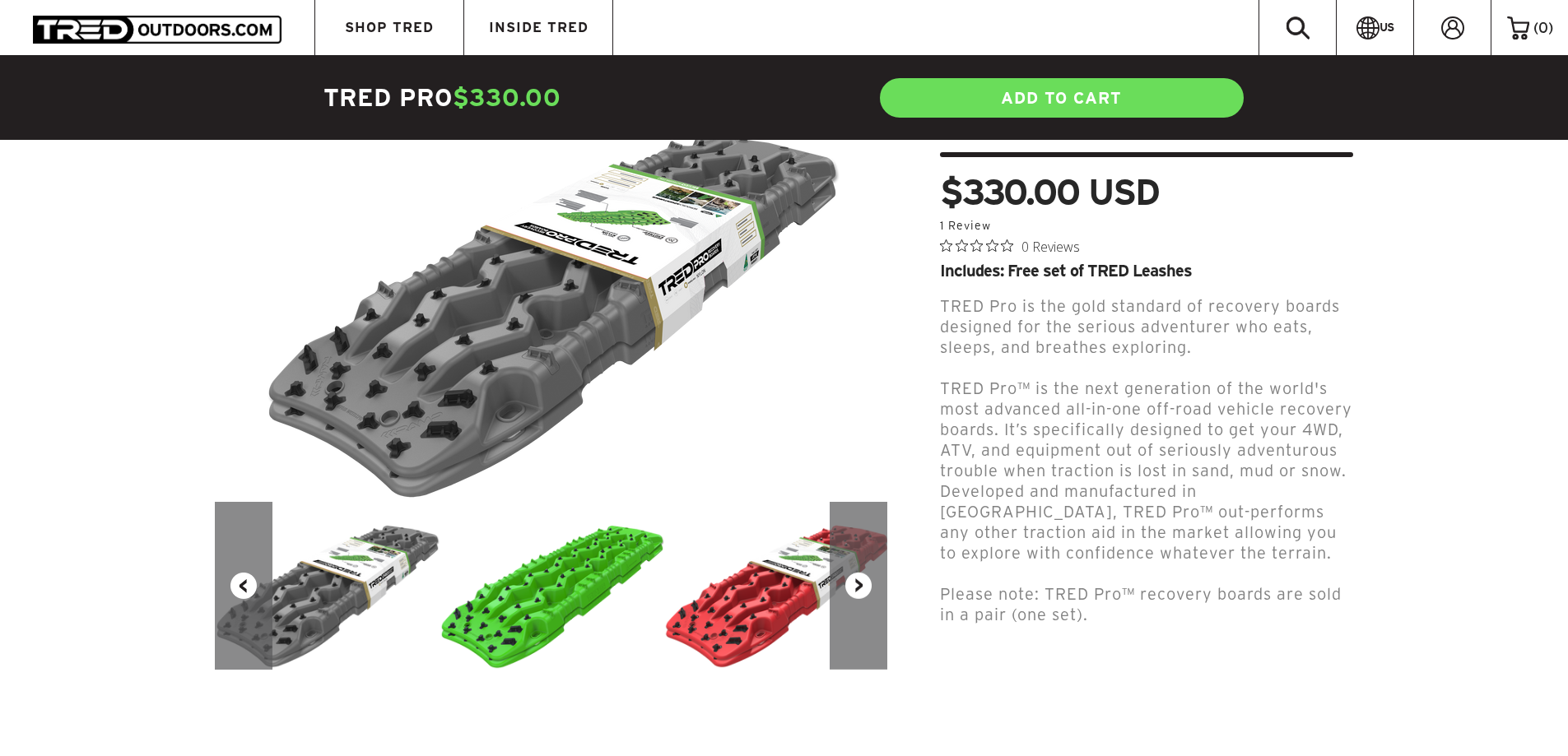
click at [870, 564] on button "Next" at bounding box center [858, 585] width 57 height 168
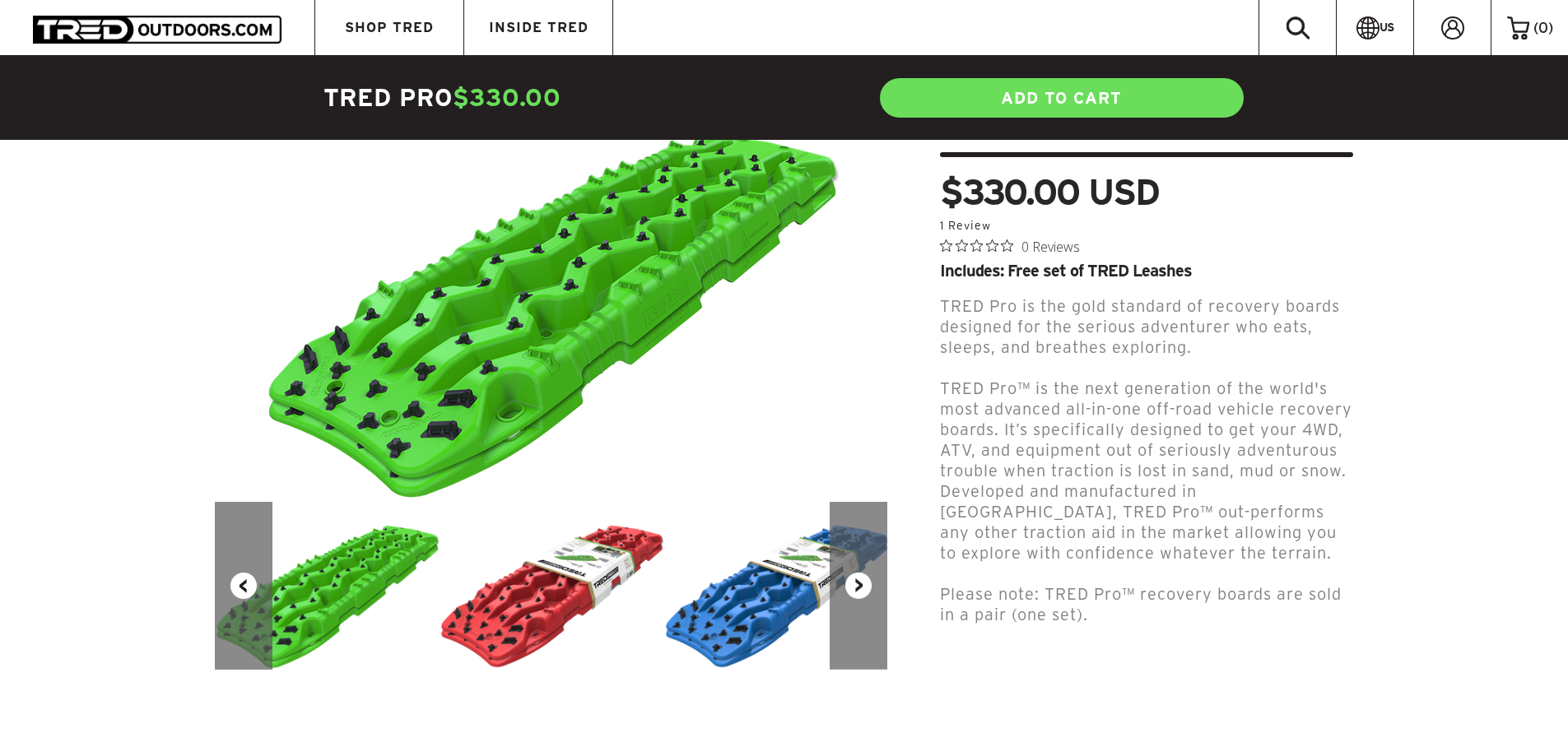
click at [870, 564] on button "Next" at bounding box center [858, 585] width 57 height 168
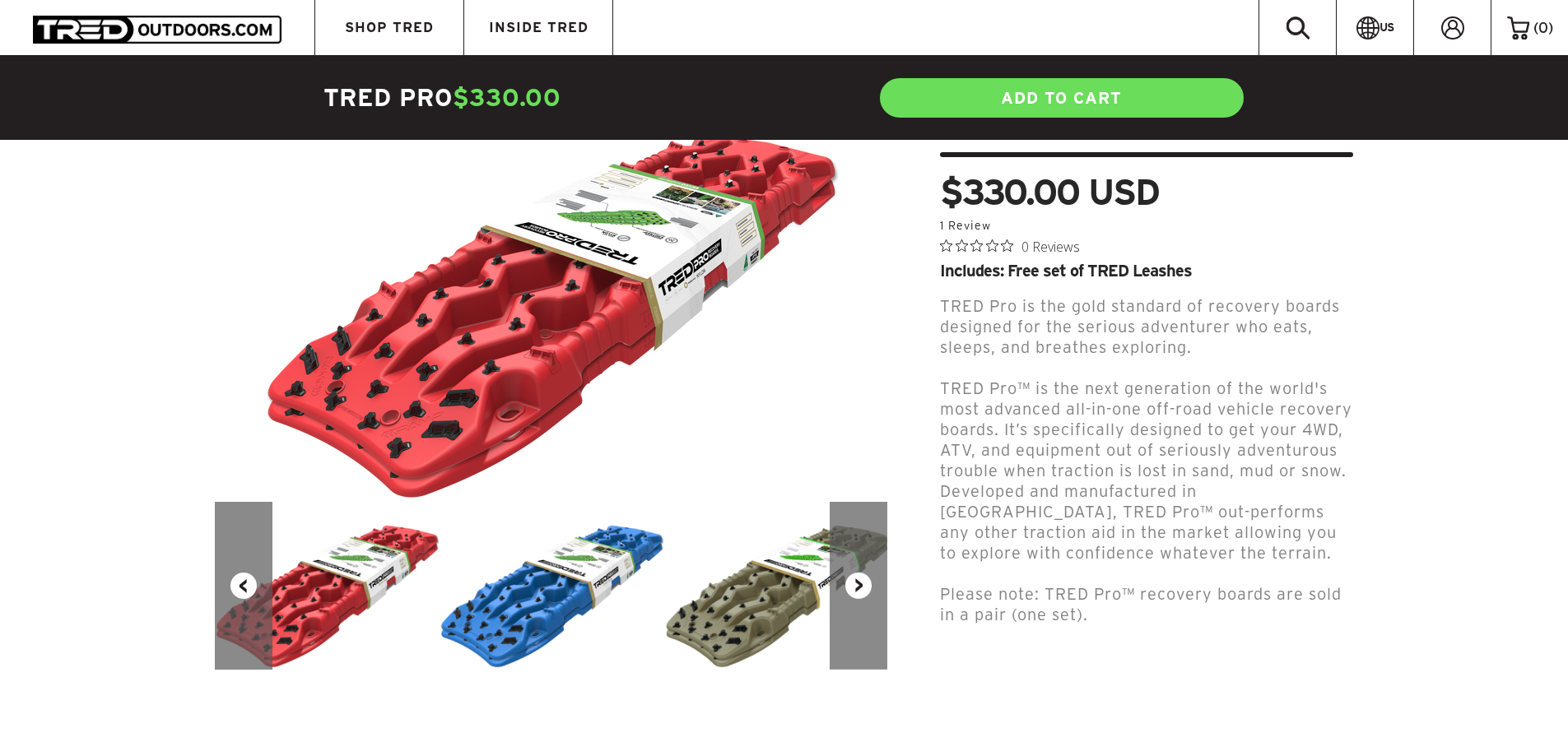
click at [870, 564] on button "Next" at bounding box center [858, 585] width 57 height 168
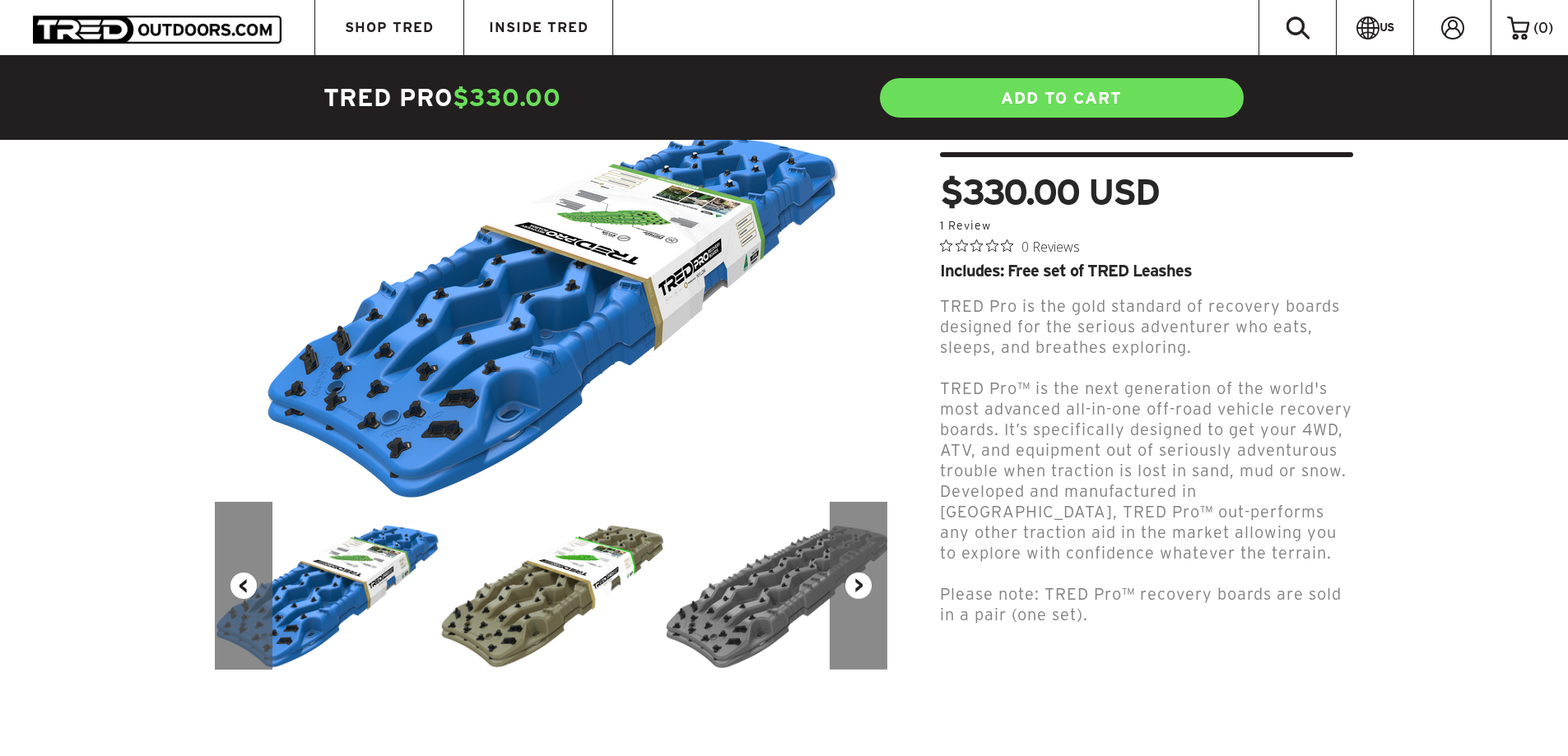
click at [870, 564] on button "Next" at bounding box center [858, 585] width 57 height 168
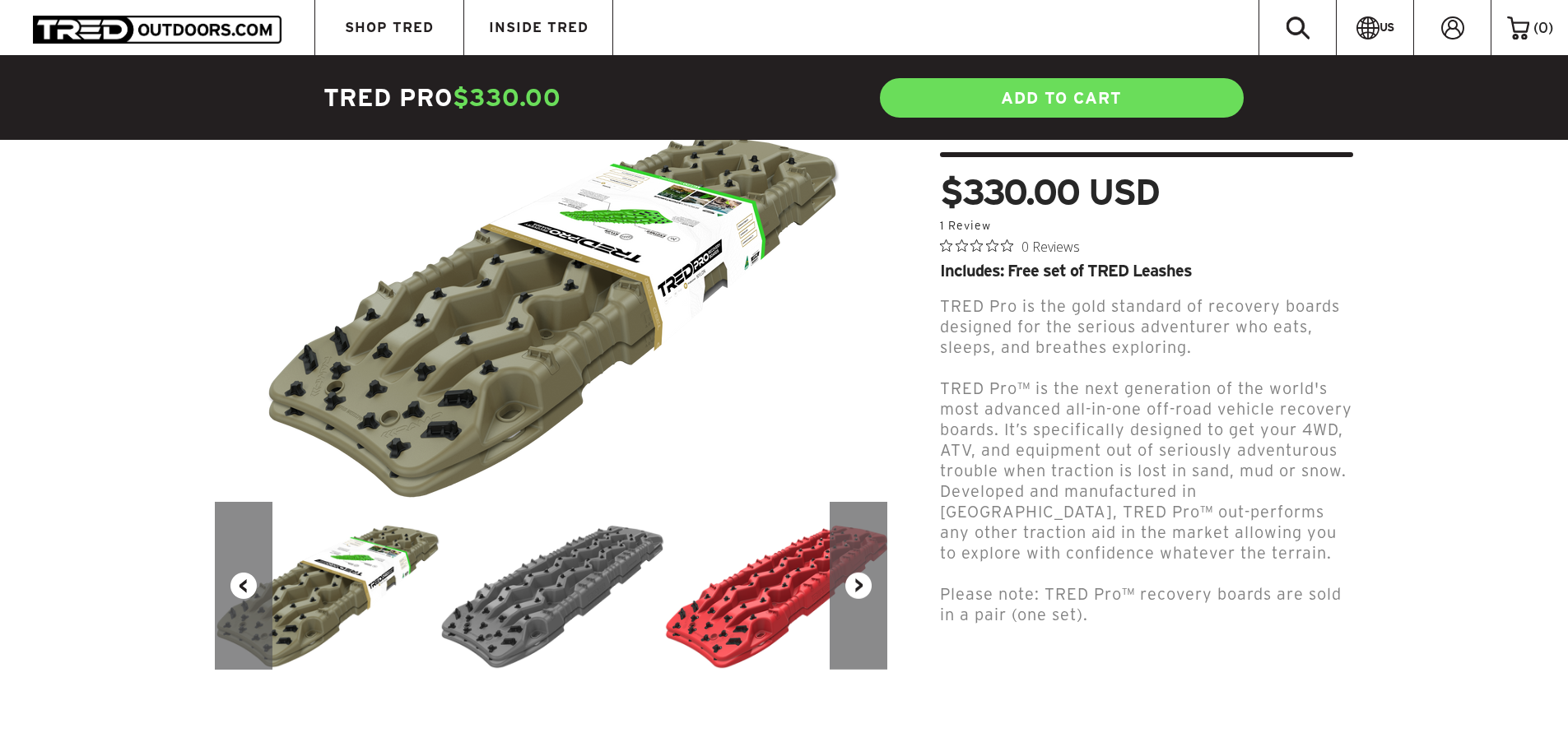
click at [870, 564] on button "Next" at bounding box center [858, 585] width 57 height 168
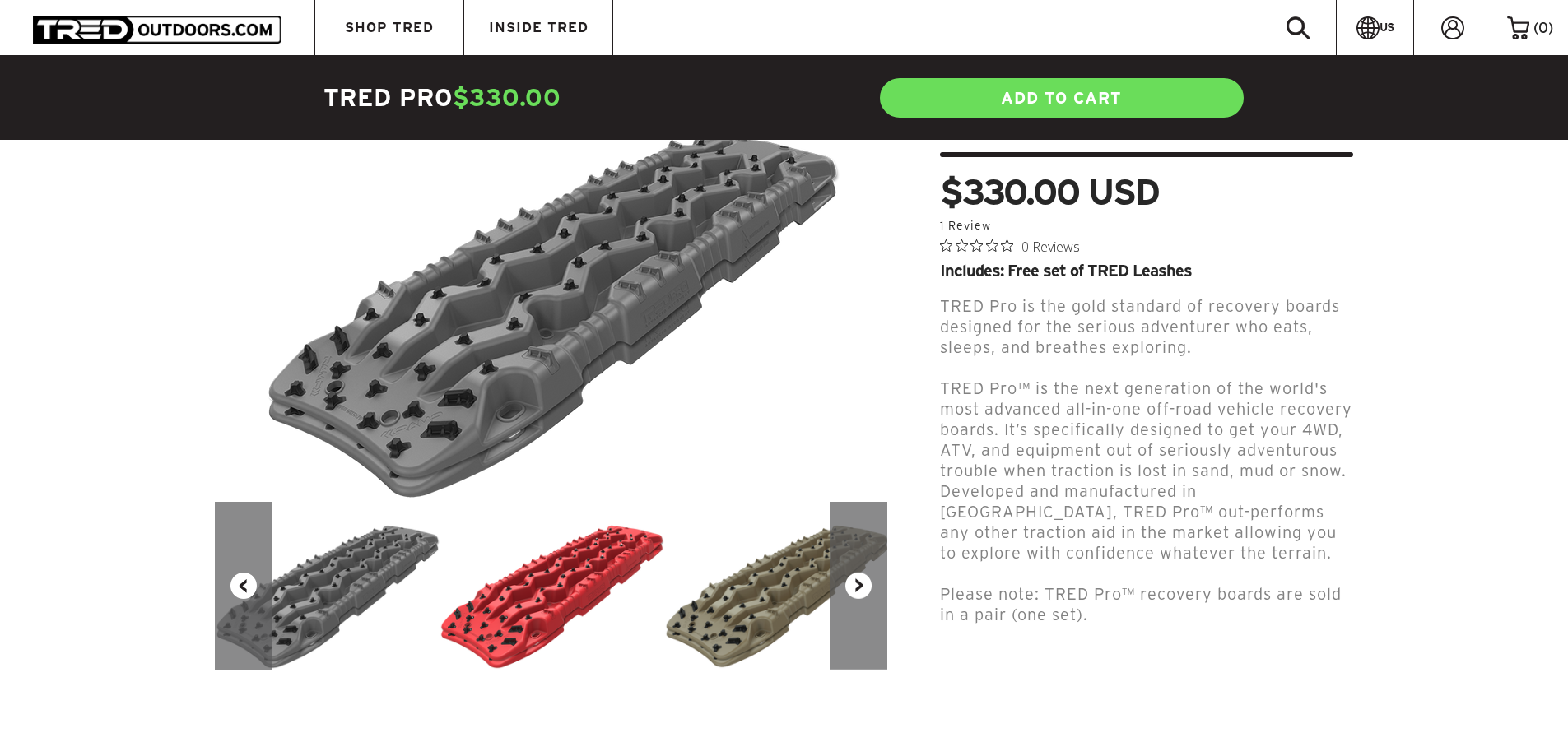
click at [870, 564] on button "Next" at bounding box center [858, 585] width 57 height 168
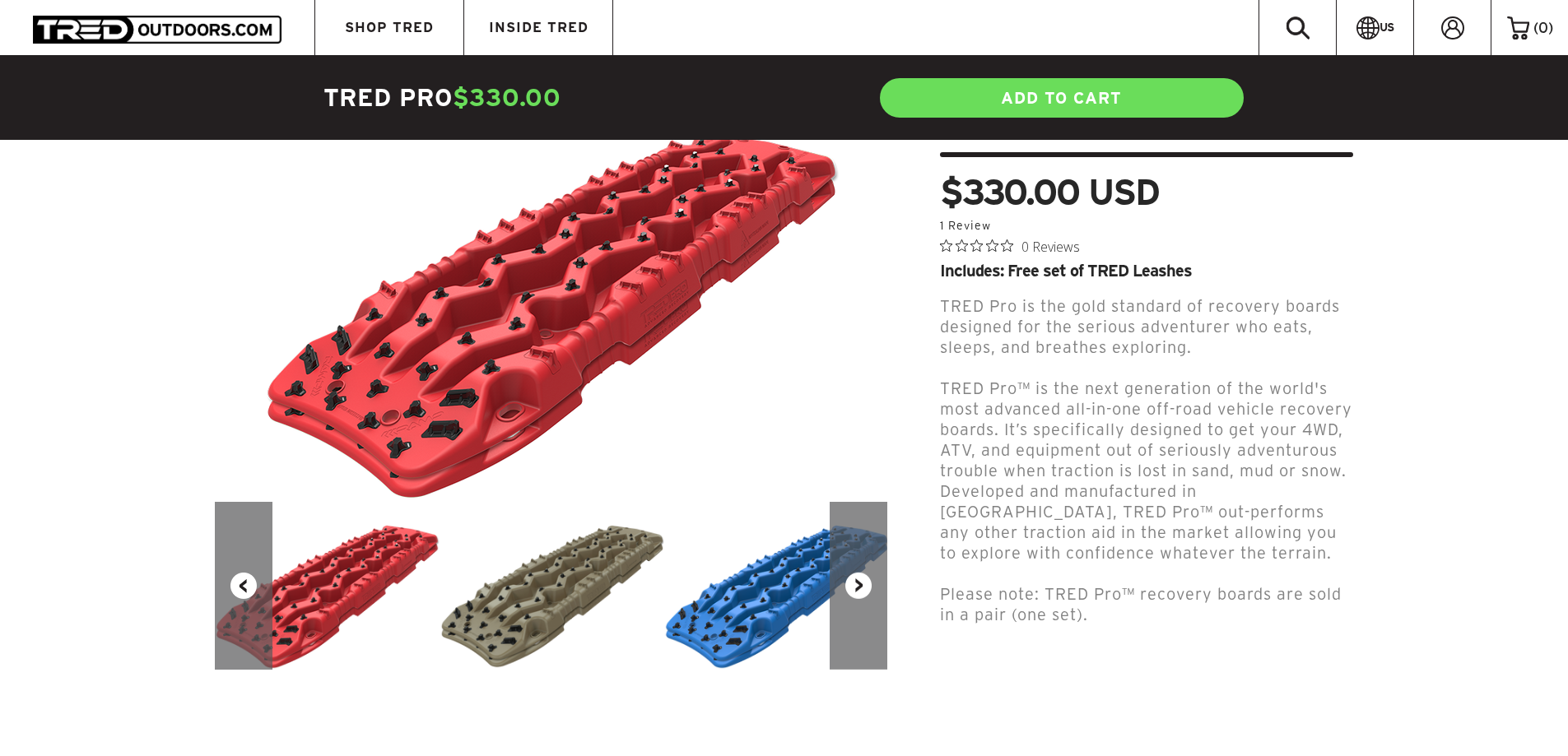
click at [870, 564] on button "Next" at bounding box center [858, 585] width 57 height 168
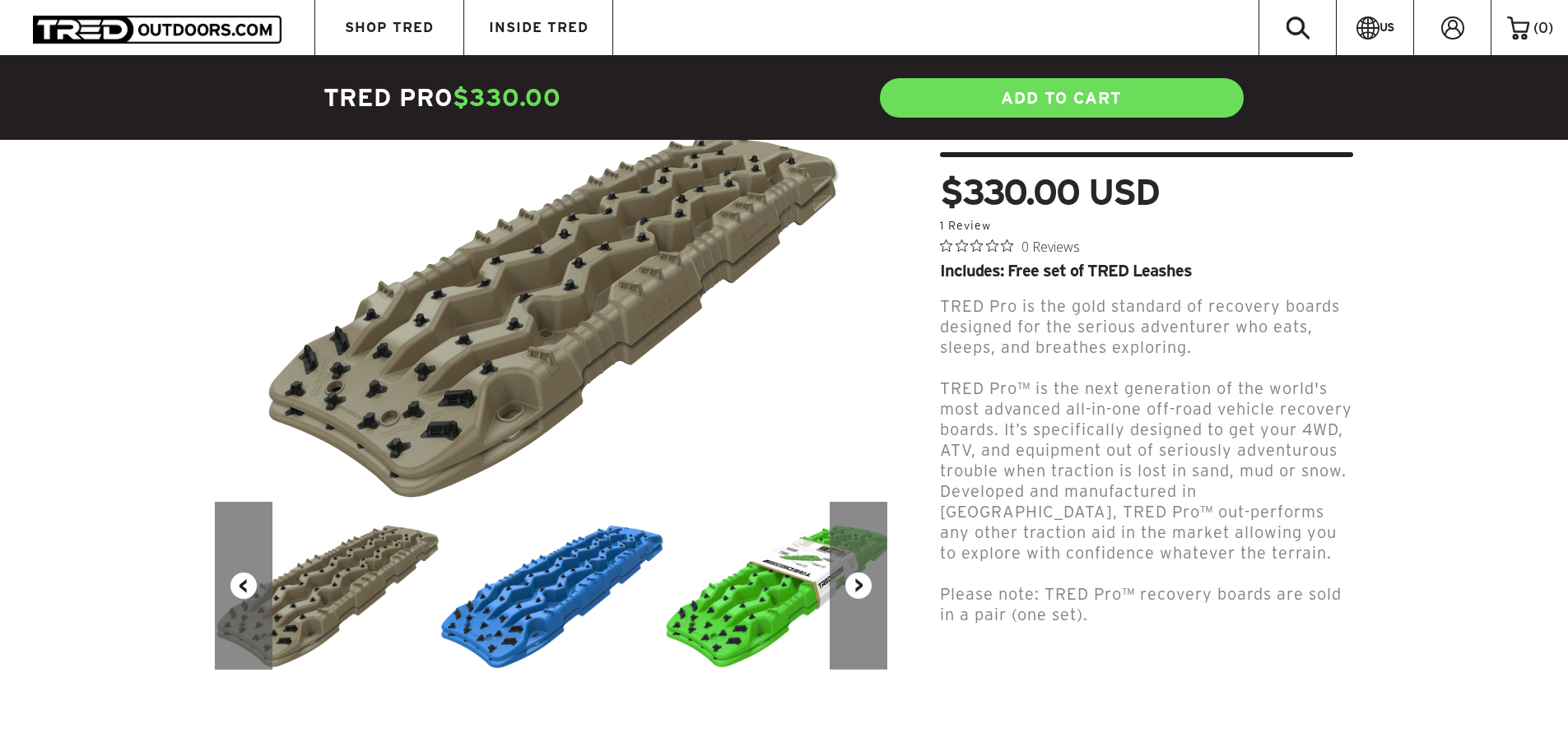
click at [870, 564] on button "Next" at bounding box center [858, 585] width 57 height 168
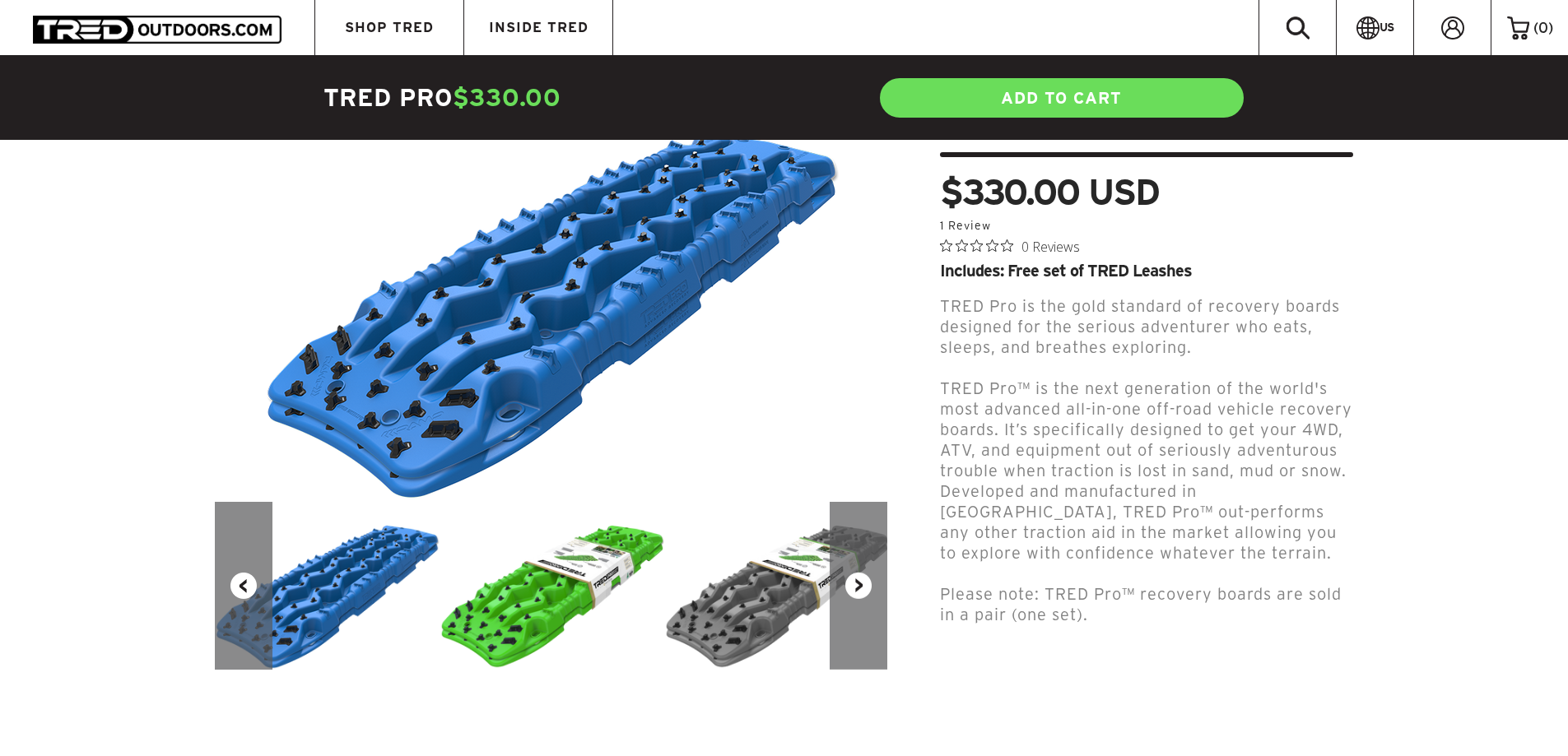
click at [870, 564] on button "Next" at bounding box center [858, 585] width 57 height 168
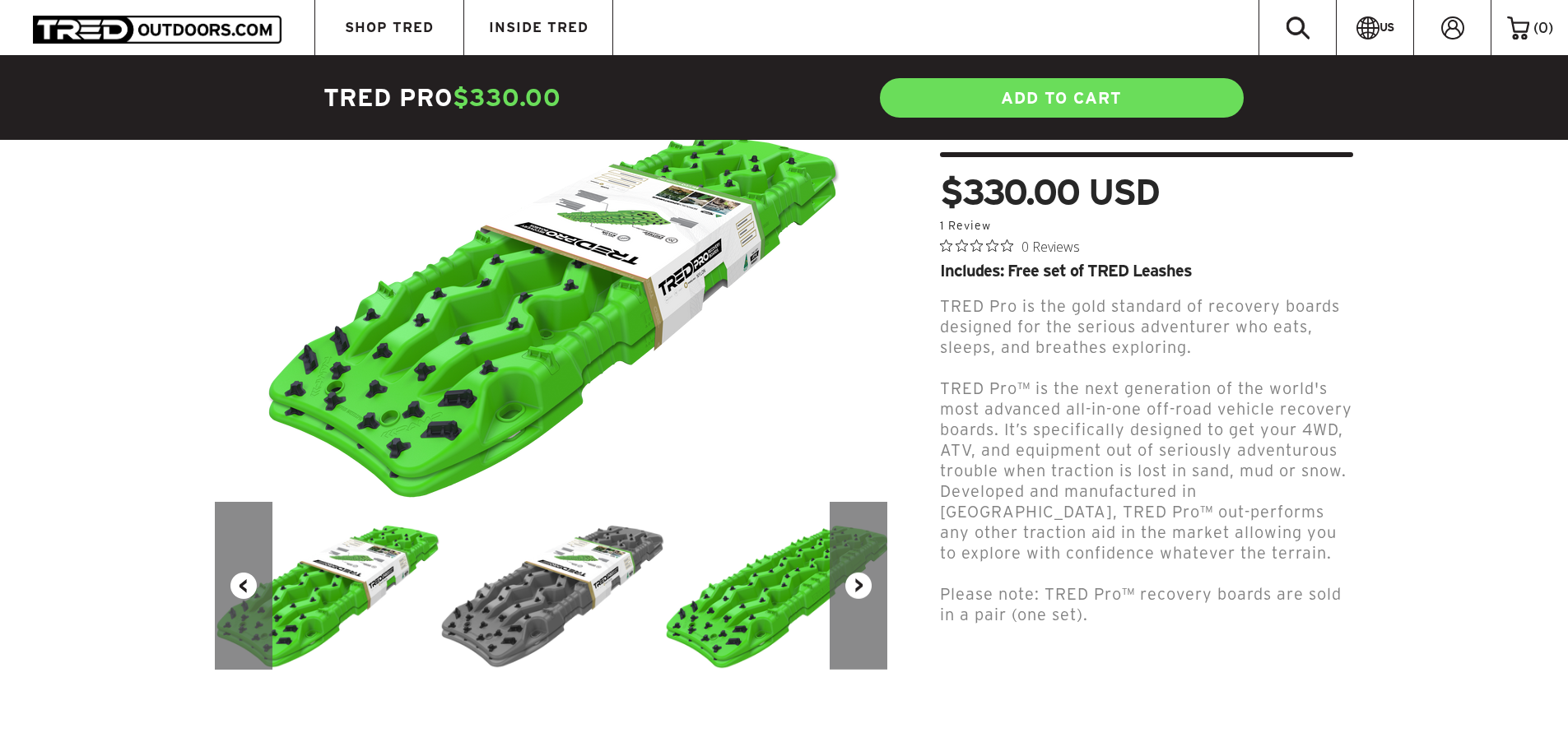
click at [870, 564] on button "Next" at bounding box center [858, 585] width 57 height 168
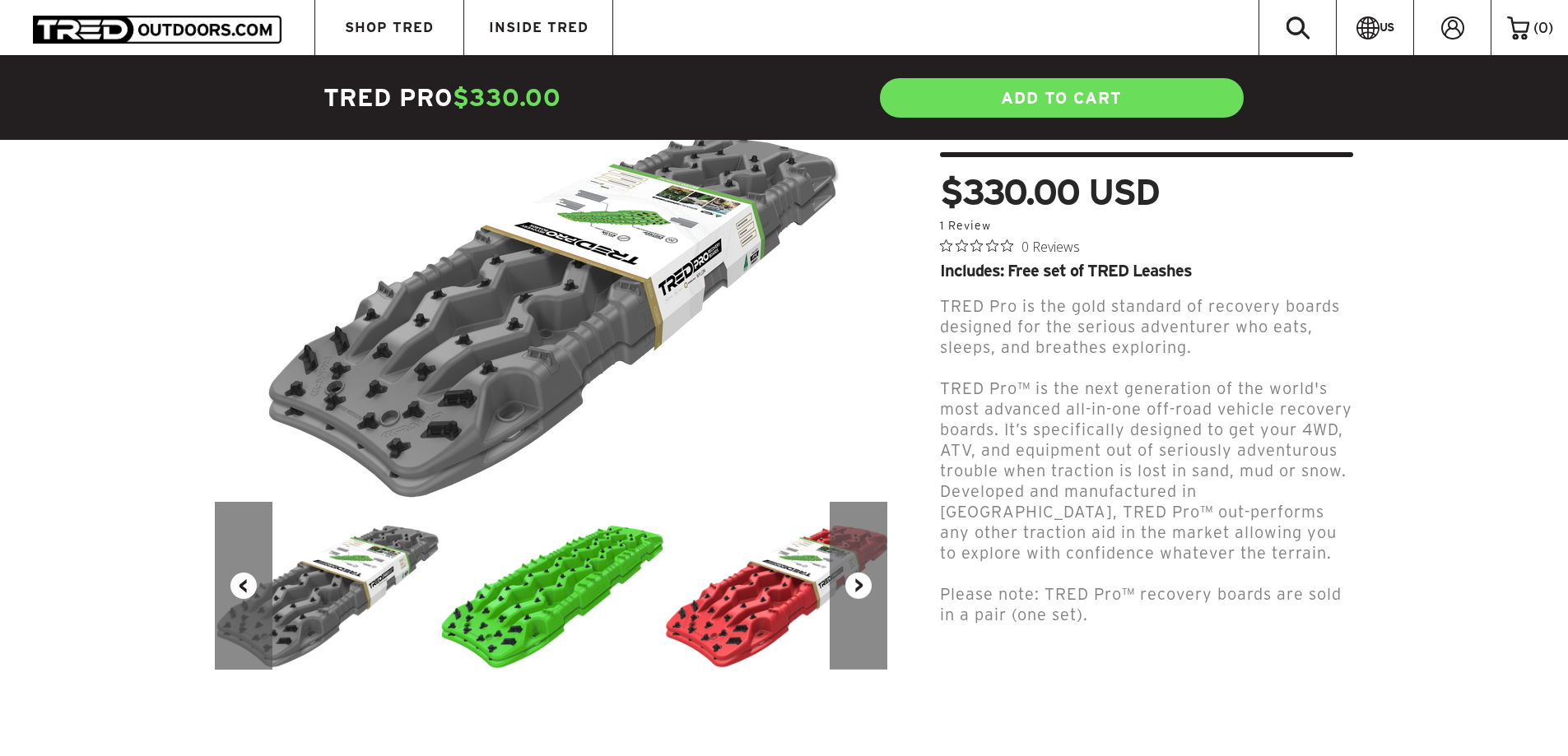
click at [870, 564] on button "Next" at bounding box center [858, 585] width 57 height 168
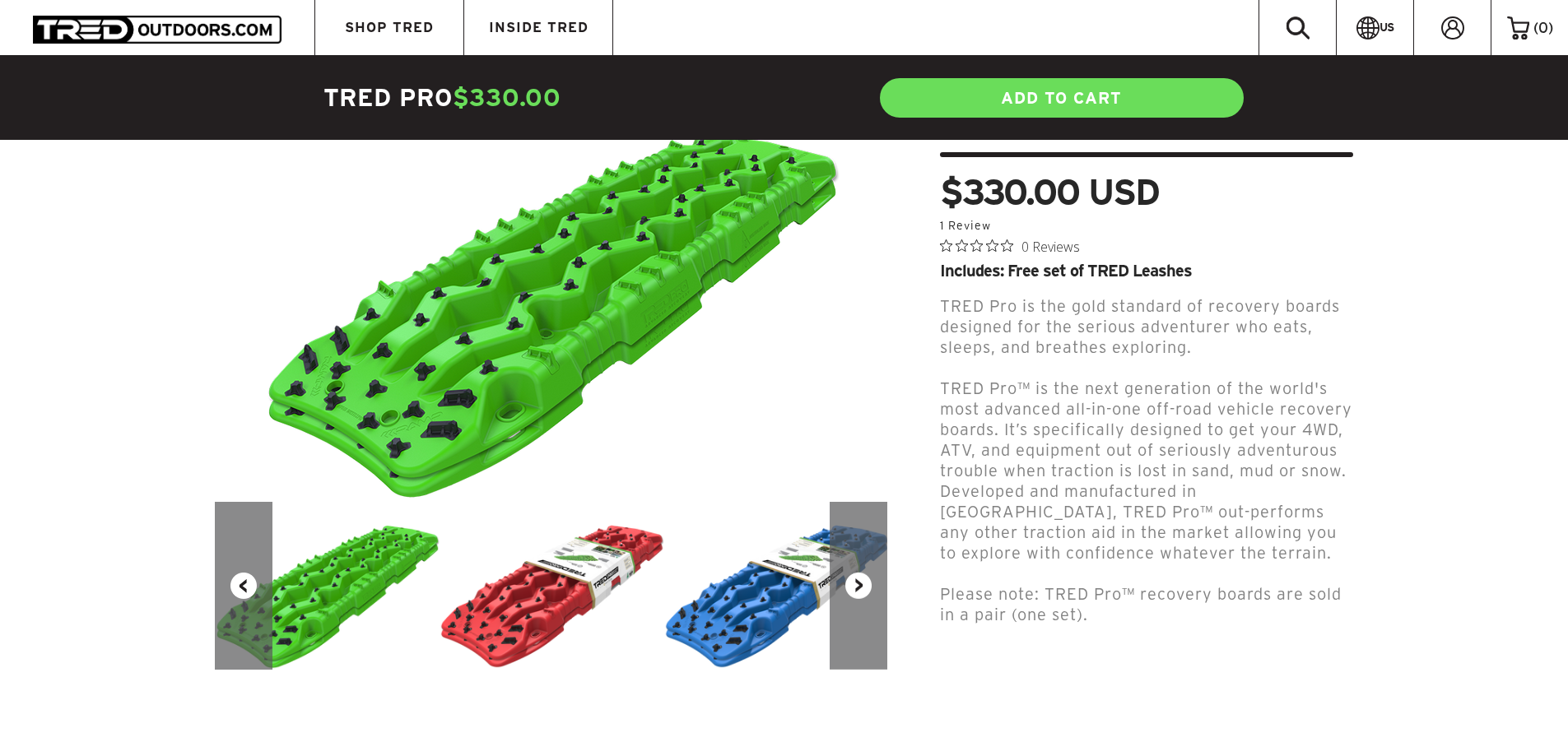
click at [870, 564] on button "Next" at bounding box center [858, 585] width 57 height 168
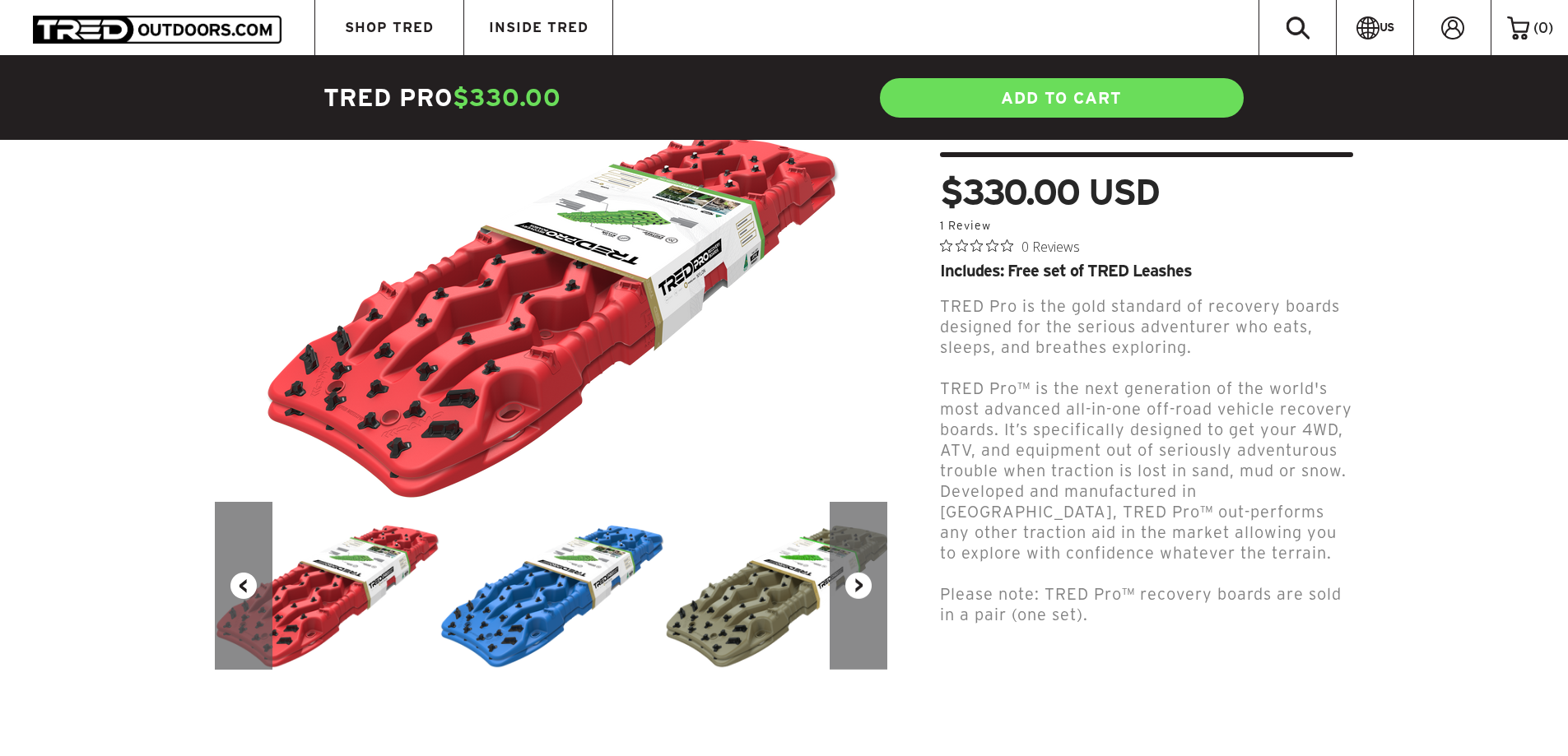
click at [870, 564] on button "Next" at bounding box center [858, 585] width 57 height 168
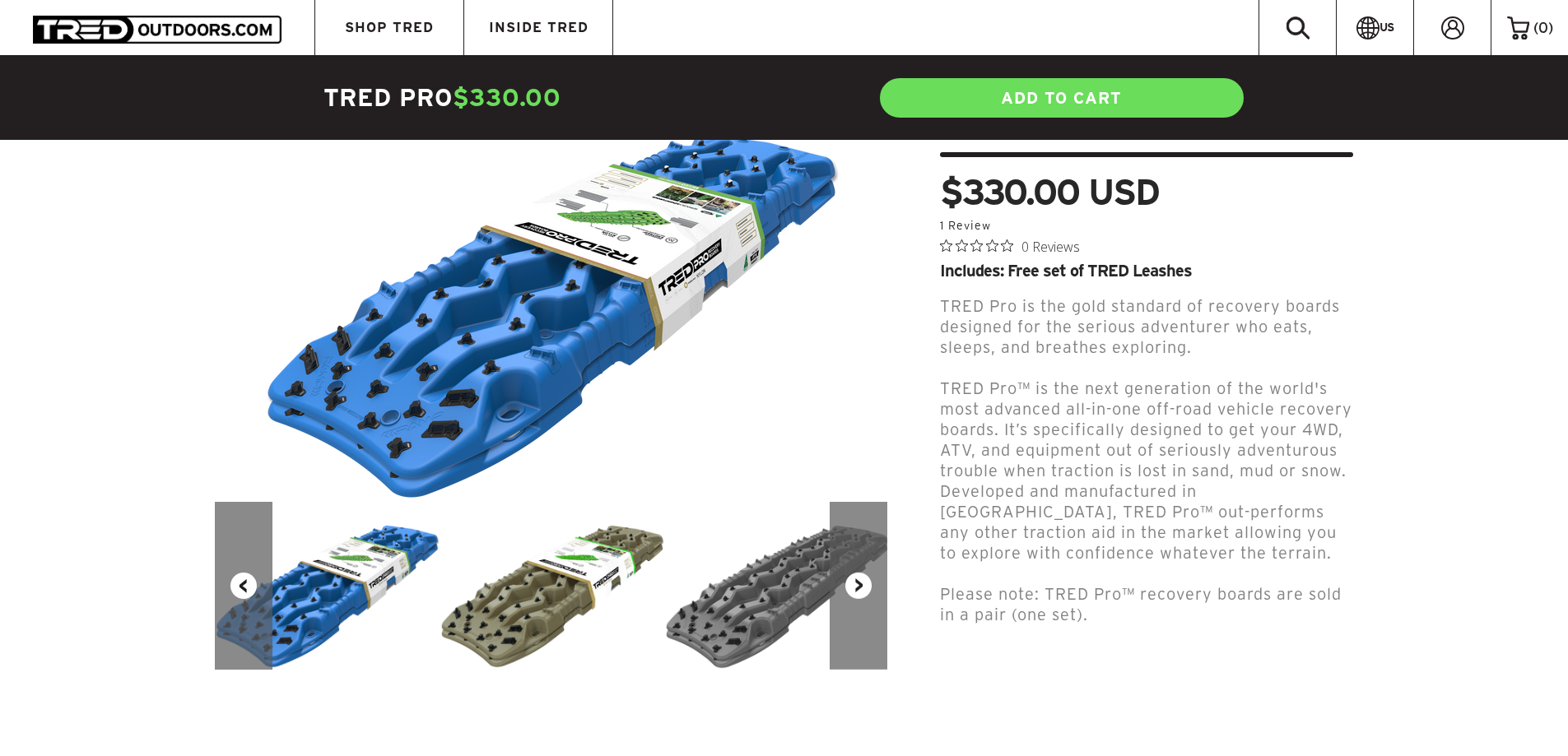
click at [870, 564] on button "Next" at bounding box center [858, 585] width 57 height 168
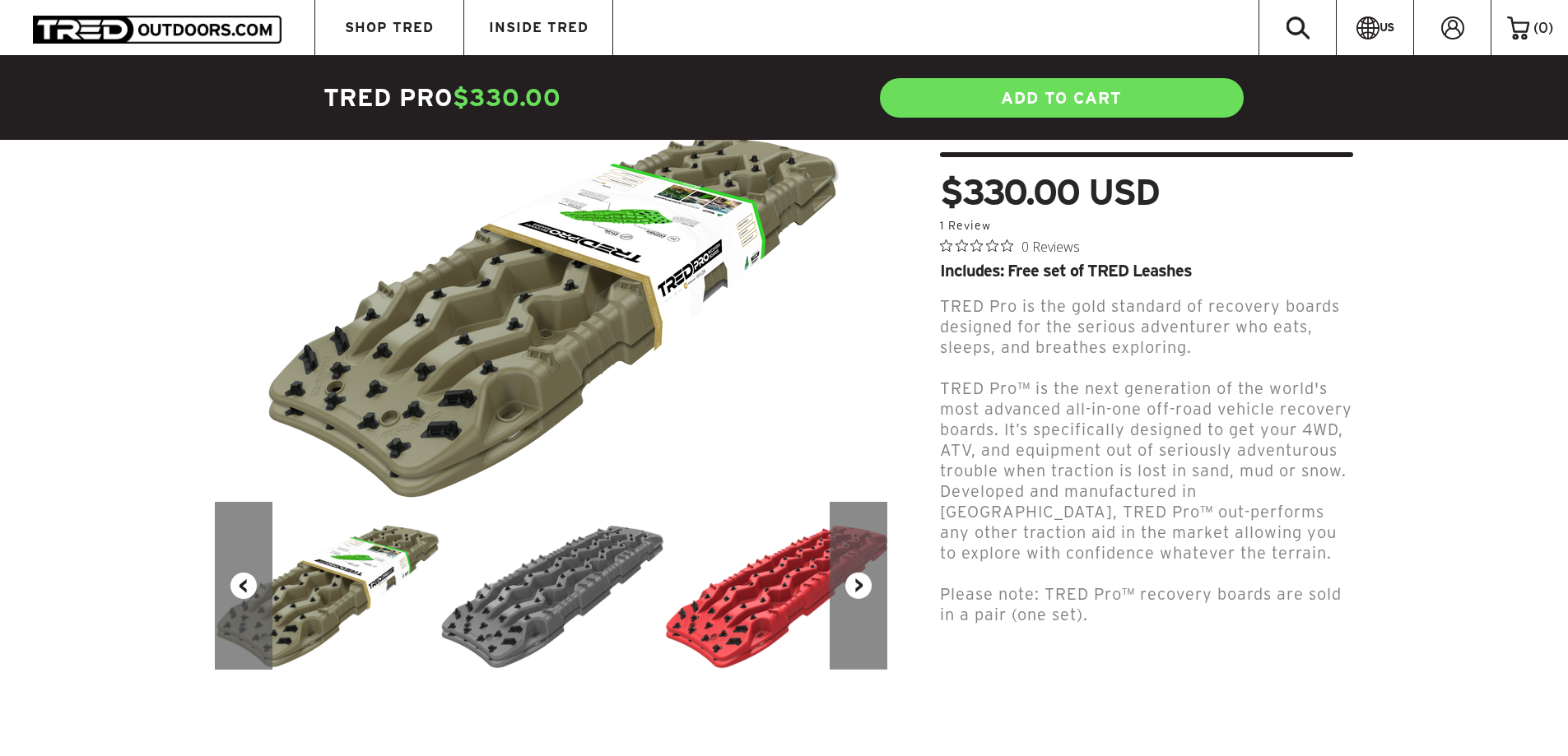
click at [874, 561] on button "Next" at bounding box center [858, 585] width 57 height 168
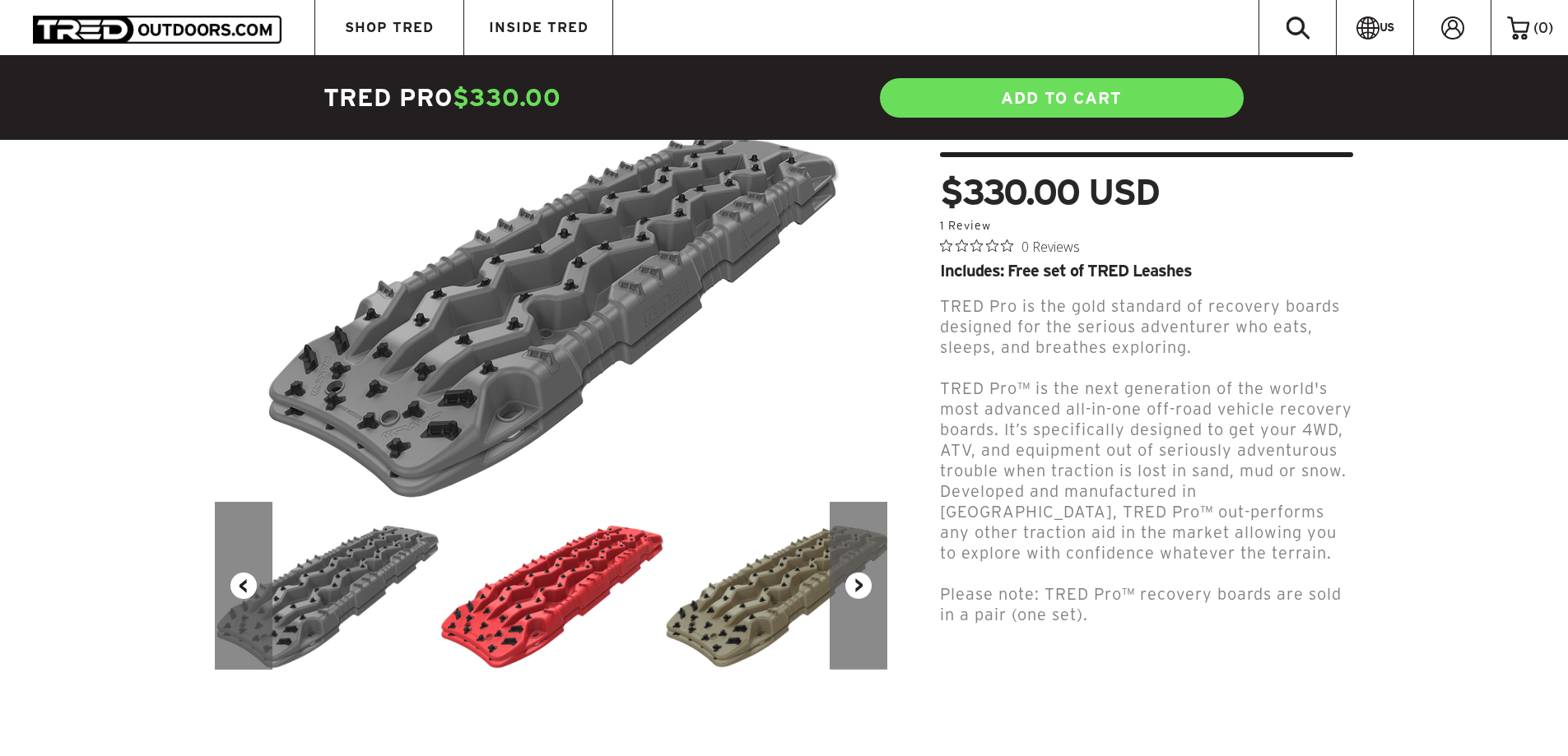
click at [874, 561] on button "Next" at bounding box center [858, 585] width 57 height 168
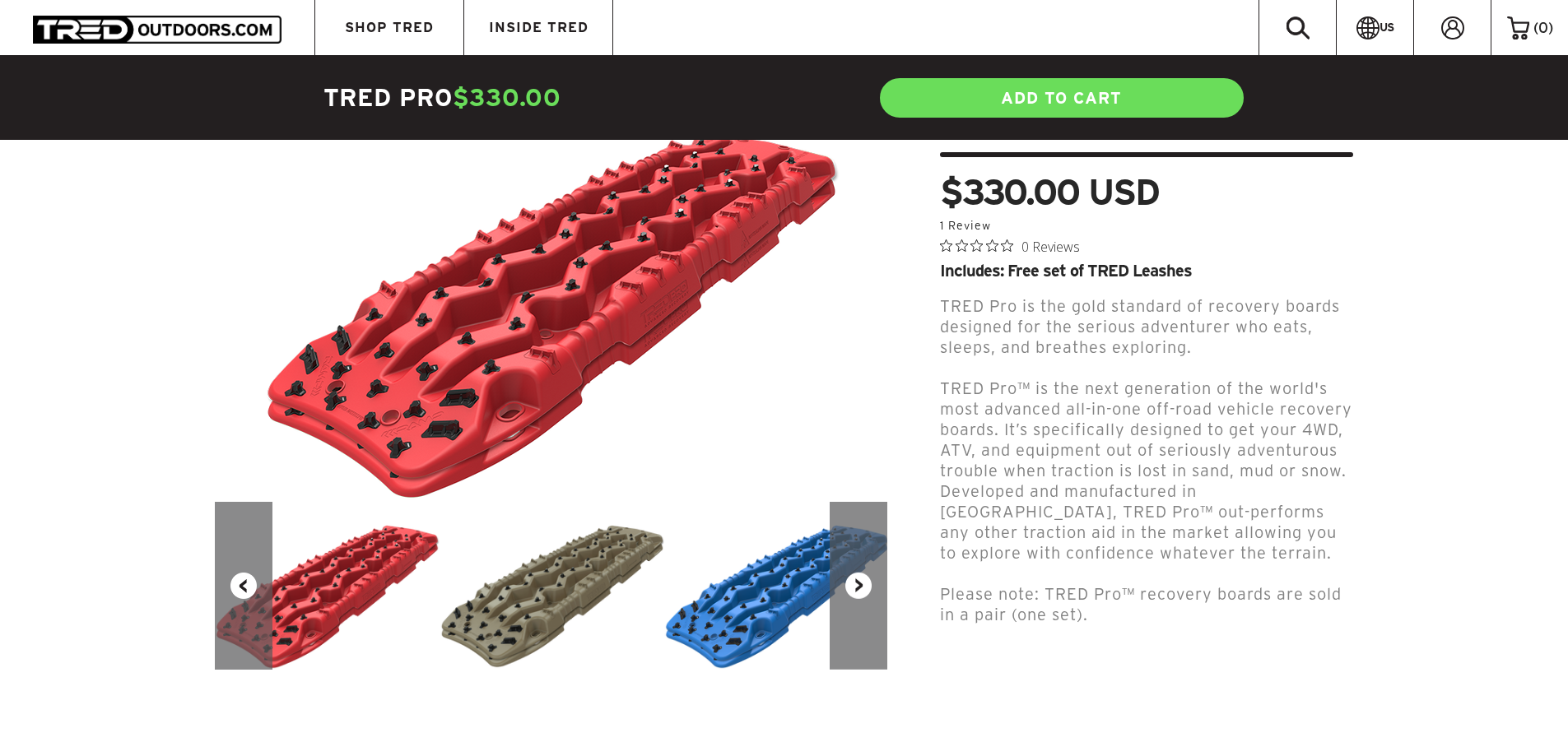
click at [874, 561] on button "Next" at bounding box center [858, 585] width 57 height 168
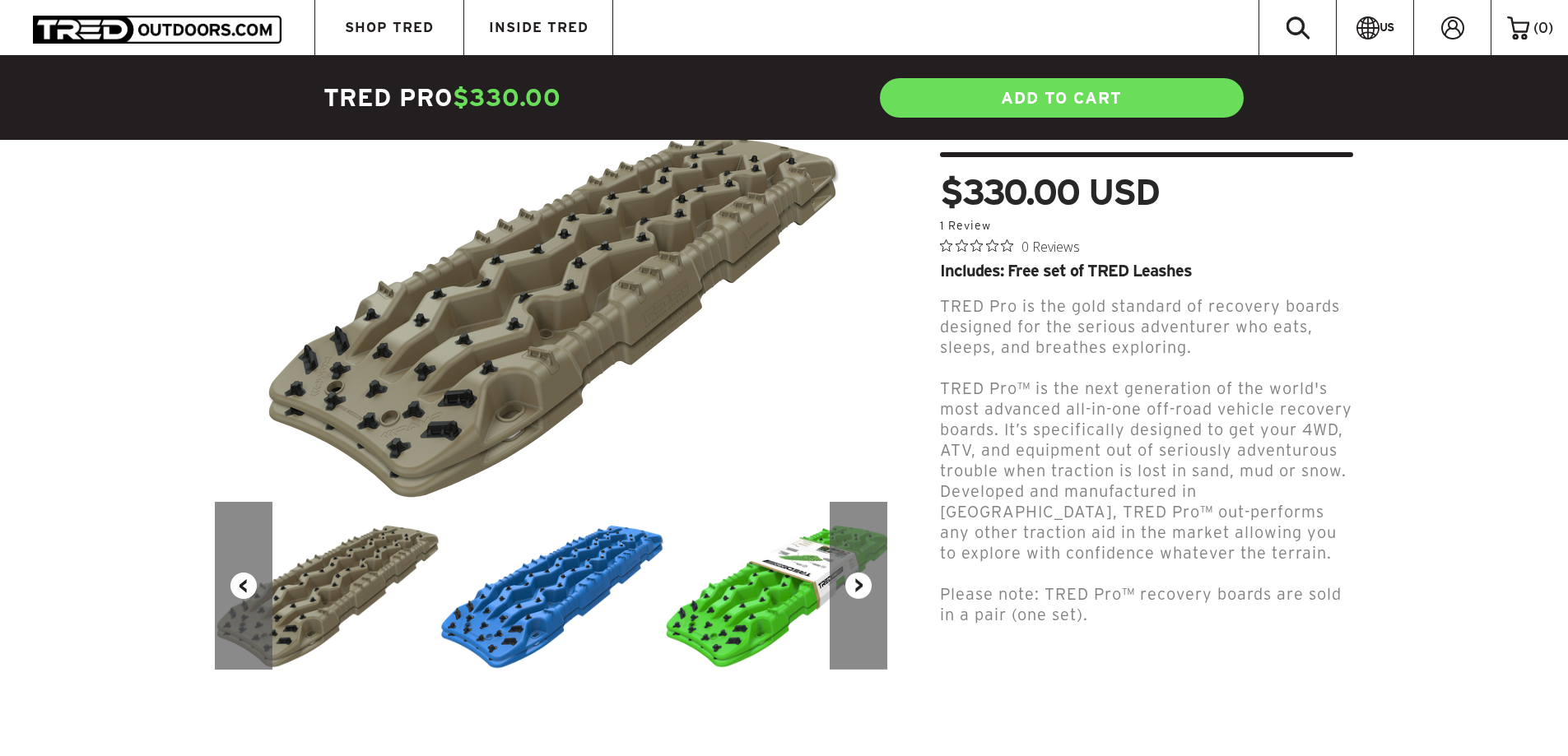
click at [874, 561] on button "Next" at bounding box center [858, 585] width 57 height 168
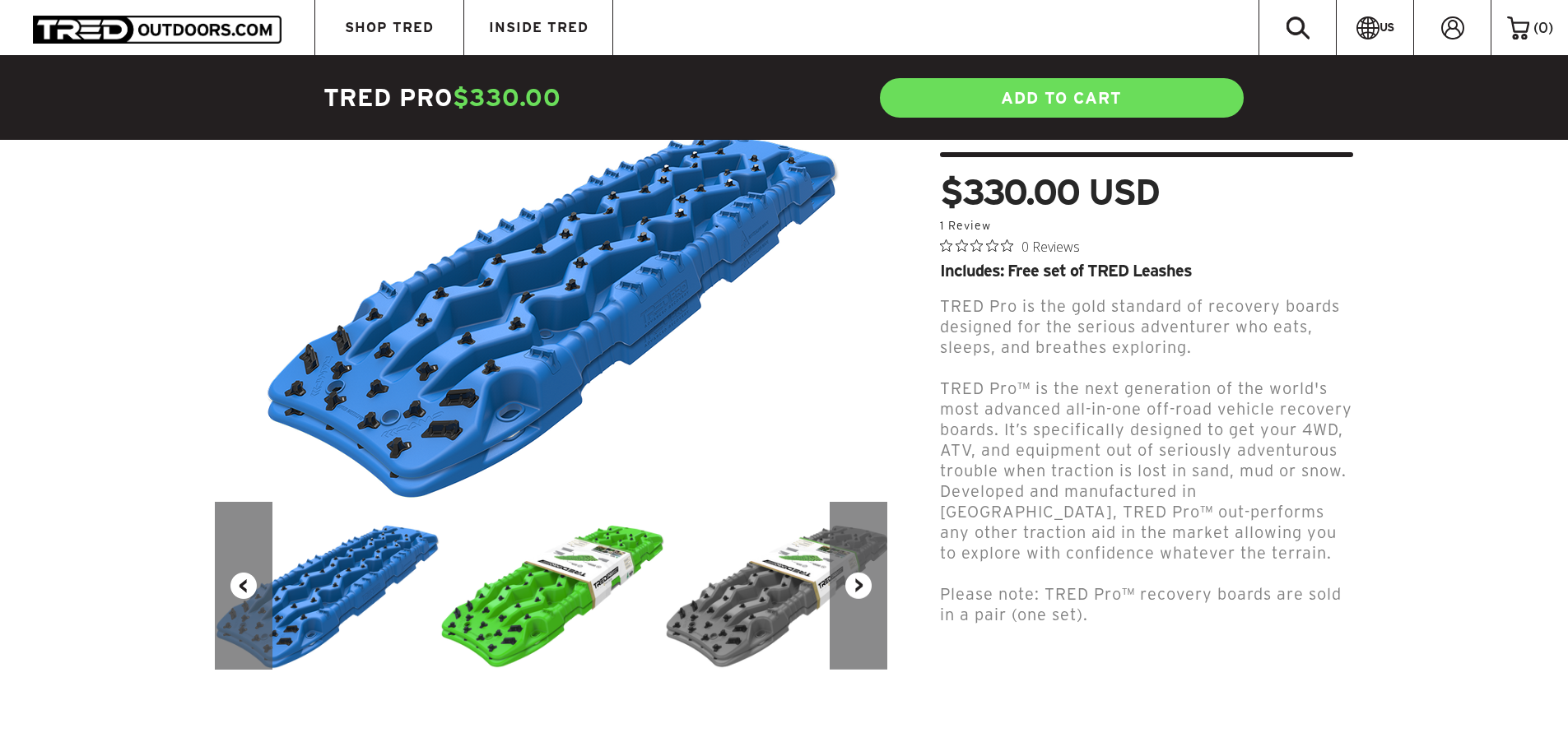
click at [874, 561] on button "Next" at bounding box center [858, 585] width 57 height 168
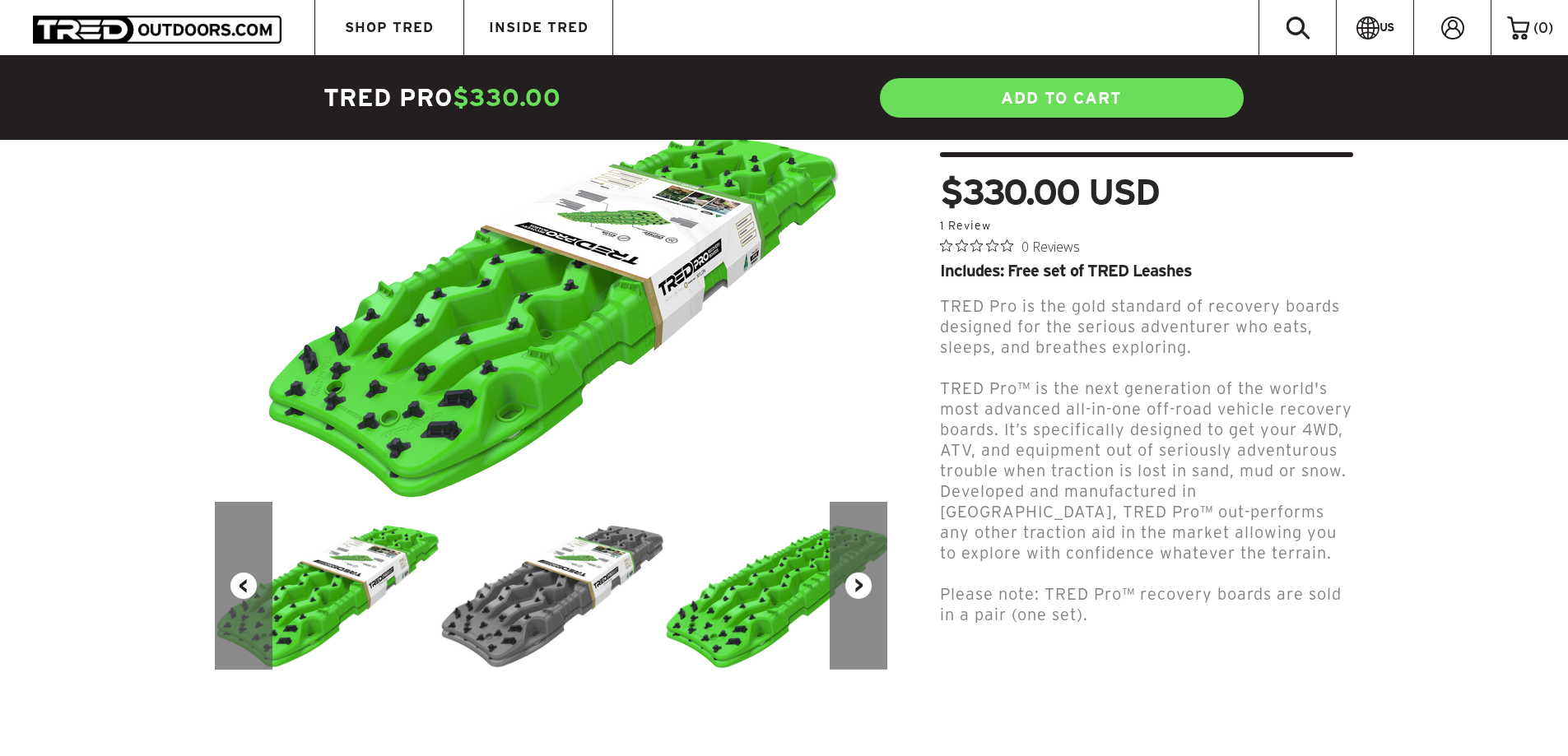
click at [864, 594] on button "Next" at bounding box center [858, 585] width 57 height 168
